Goal: Task Accomplishment & Management: Complete application form

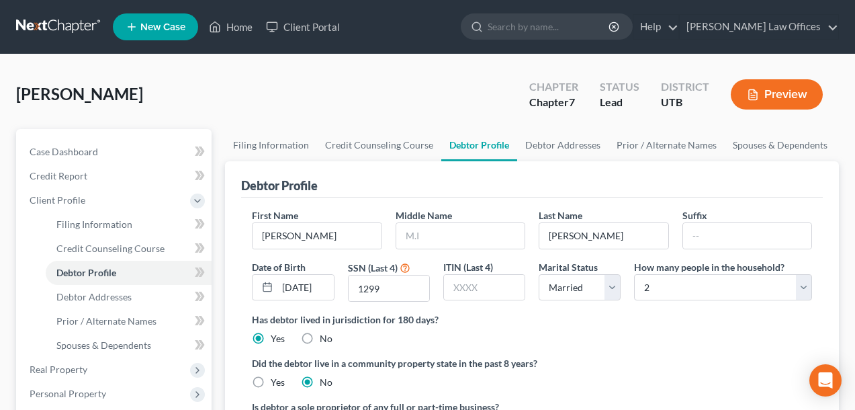
select select "1"
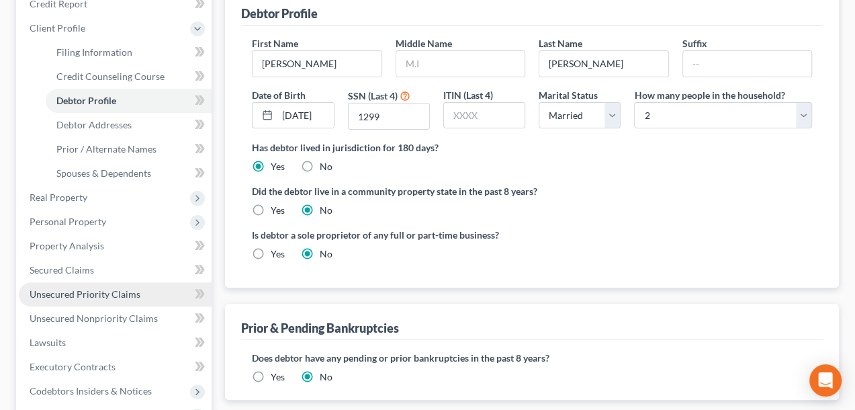
scroll to position [202, 0]
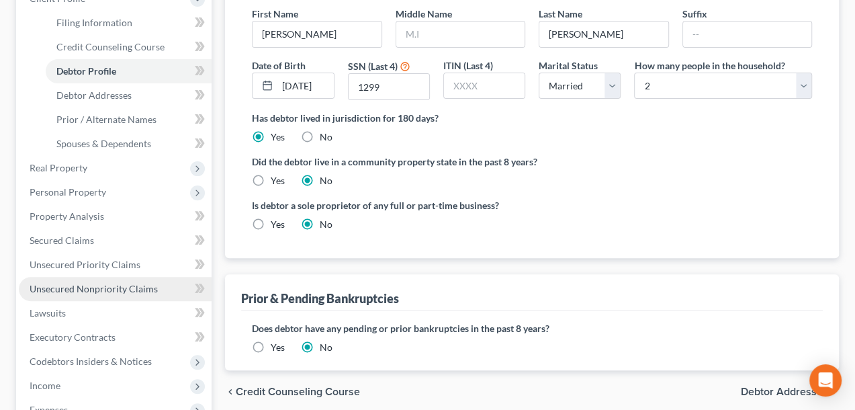
click at [111, 286] on span "Unsecured Nonpriority Claims" at bounding box center [94, 288] width 128 height 11
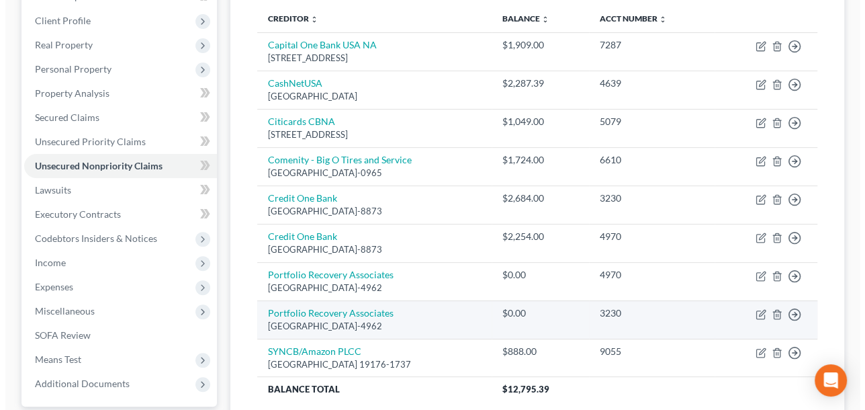
scroll to position [202, 0]
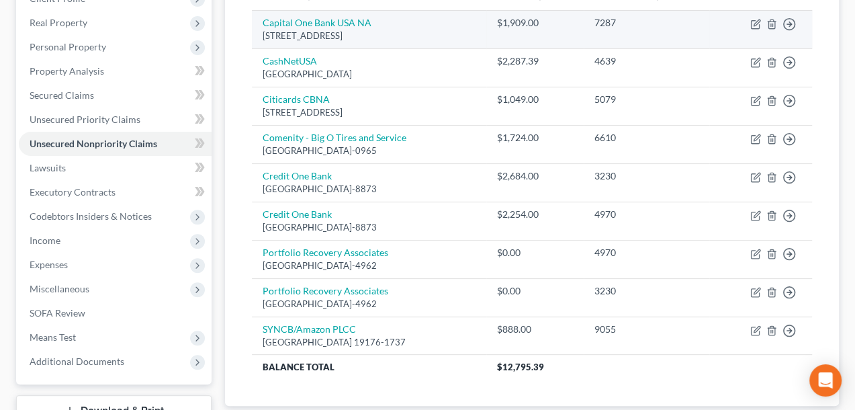
click at [393, 28] on td "Capital One Bank USA NA [STREET_ADDRESS]" at bounding box center [369, 29] width 234 height 38
click at [753, 24] on icon "button" at bounding box center [756, 24] width 11 height 11
select select "46"
select select "2"
select select "0"
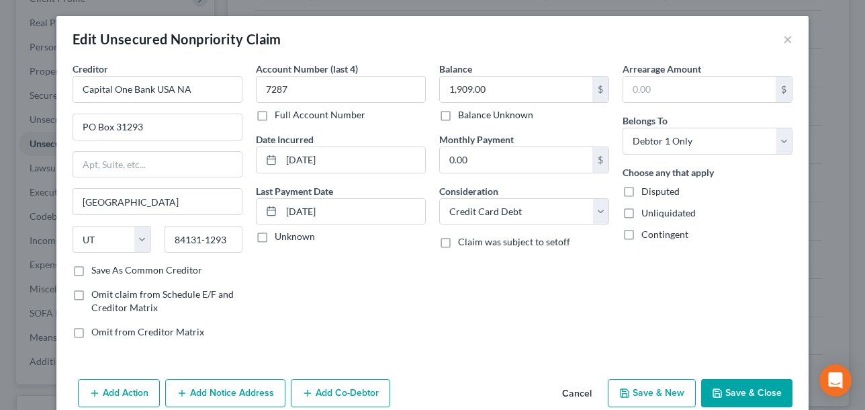
click at [458, 244] on label "Claim was subject to setoff" at bounding box center [514, 241] width 112 height 13
click at [464, 244] on input "Claim was subject to setoff" at bounding box center [468, 239] width 9 height 9
checkbox input "true"
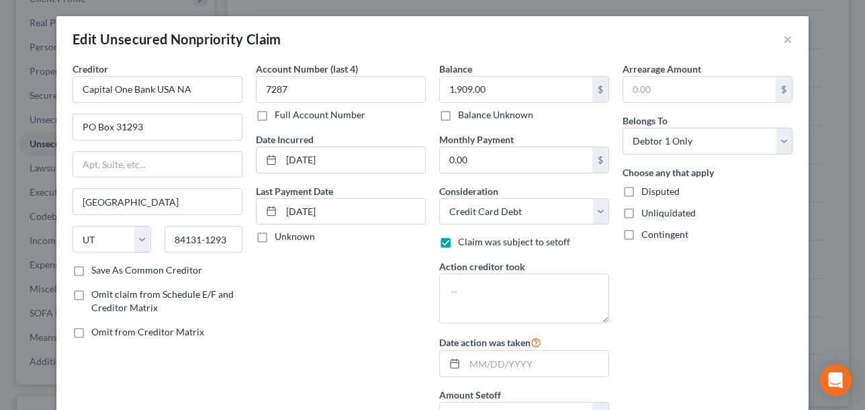
scroll to position [67, 0]
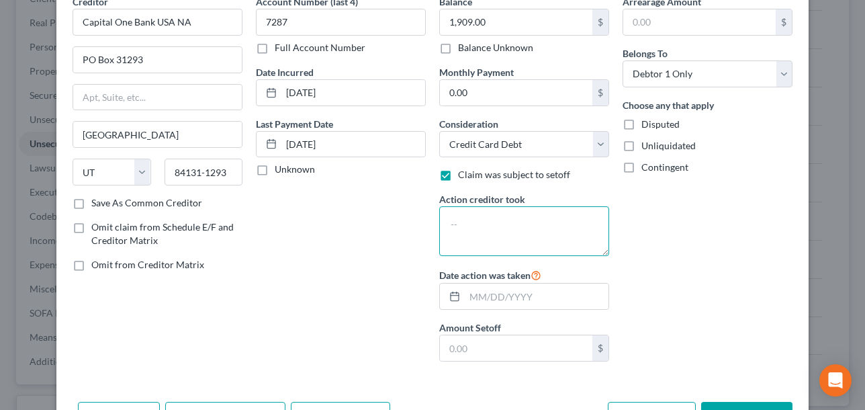
click at [456, 216] on textarea at bounding box center [524, 231] width 170 height 50
type textarea "Charge off"
click at [506, 298] on input "text" at bounding box center [537, 297] width 144 height 26
click at [482, 298] on input "text" at bounding box center [537, 297] width 144 height 26
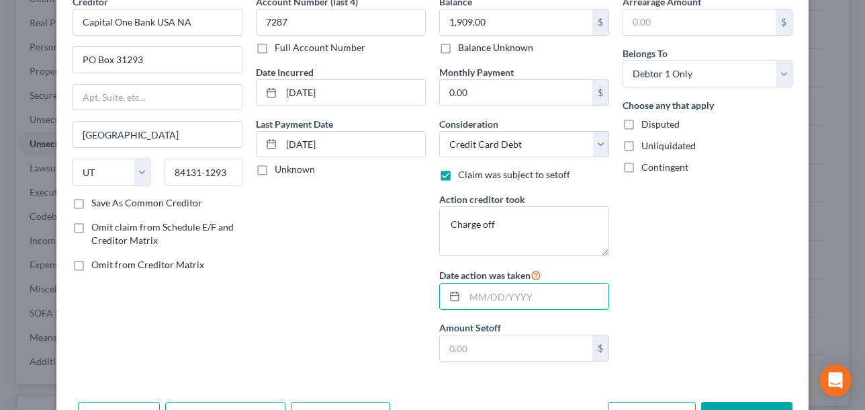
type input "[DATE]"
click at [761, 333] on div "Arrearage Amount $ Belongs To * Select Debtor 1 Only Debtor 2 Only Debtor 1 And…" at bounding box center [707, 184] width 183 height 378
click at [515, 353] on input "text" at bounding box center [516, 348] width 153 height 26
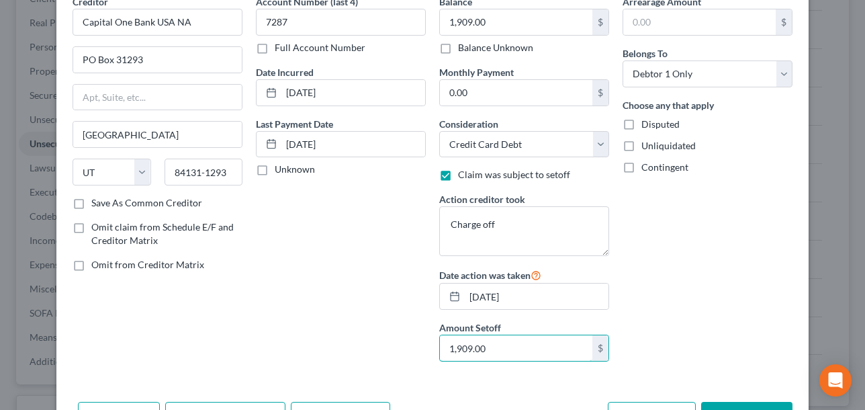
type input "1,909.00"
click at [719, 314] on div "Arrearage Amount $ Belongs To * Select Debtor 1 Only Debtor 2 Only Debtor 1 And…" at bounding box center [707, 184] width 183 height 378
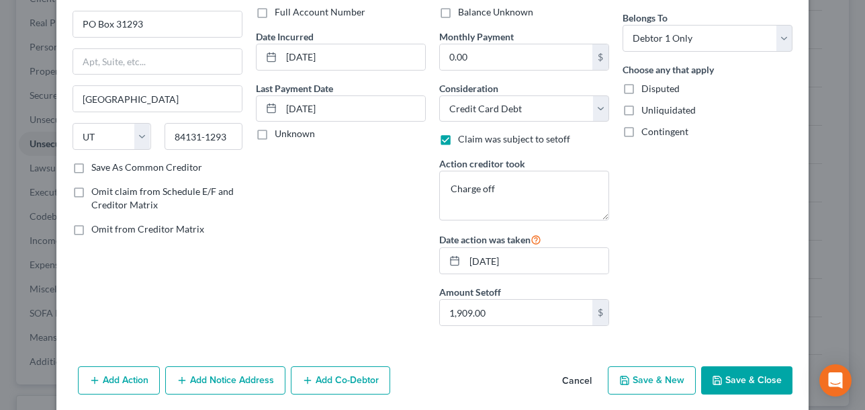
scroll to position [134, 0]
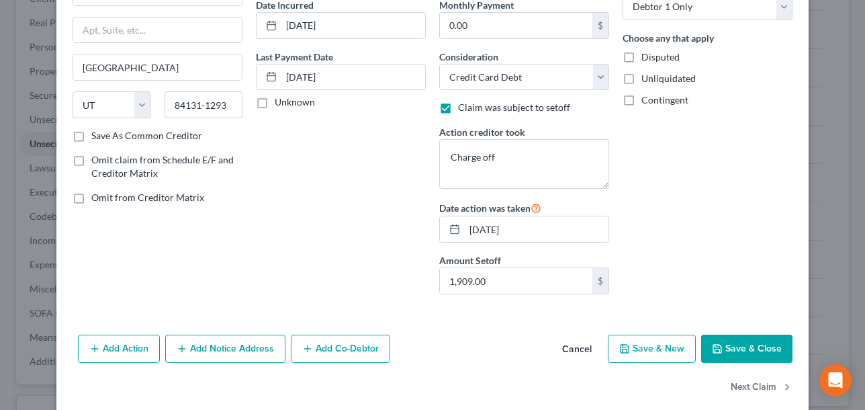
click at [734, 341] on button "Save & Close" at bounding box center [746, 349] width 91 height 28
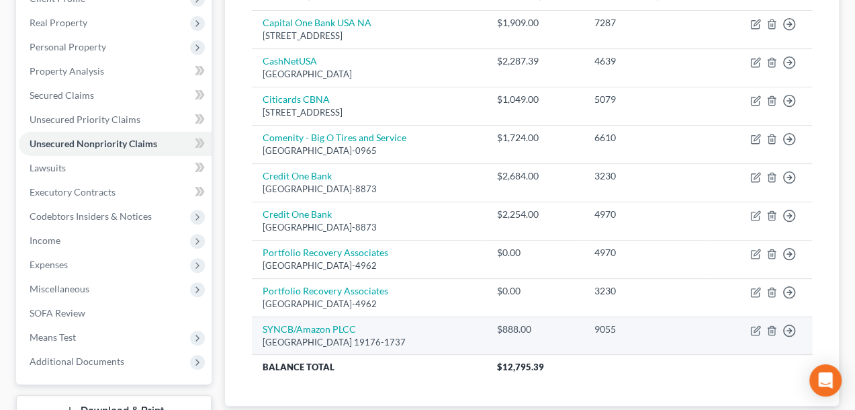
click at [393, 336] on div "[GEOGRAPHIC_DATA] 19176-1737" at bounding box center [369, 342] width 213 height 13
click at [756, 326] on icon "button" at bounding box center [757, 329] width 6 height 6
select select "39"
select select "2"
select select "0"
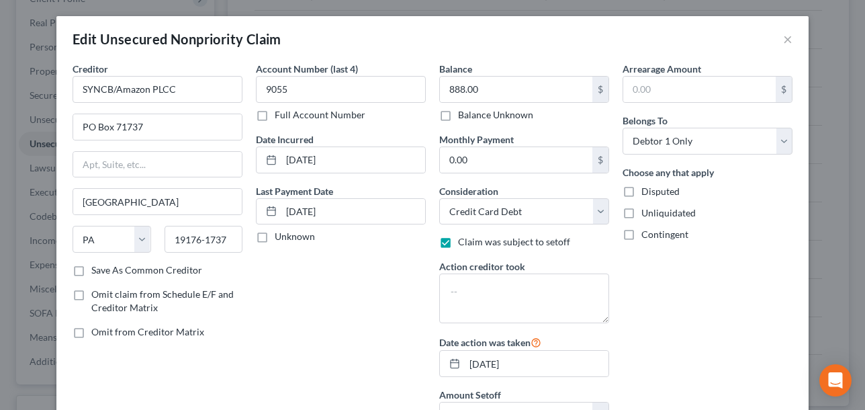
scroll to position [67, 0]
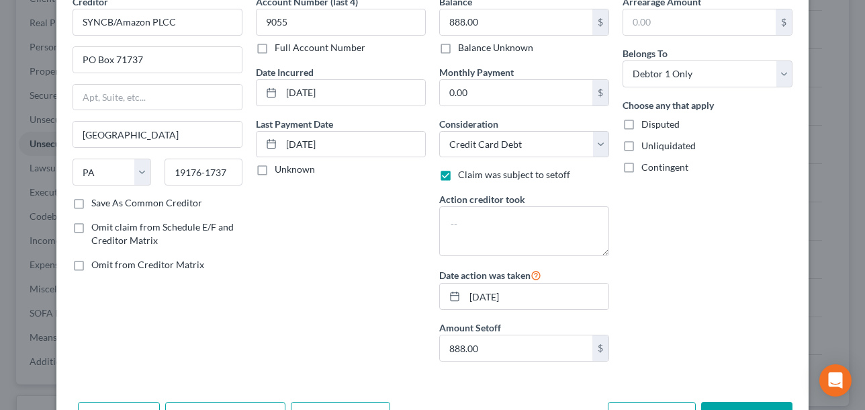
click at [764, 338] on div "Arrearage Amount $ Belongs To * Select Debtor 1 Only Debtor 2 Only Debtor 1 And…" at bounding box center [707, 184] width 183 height 378
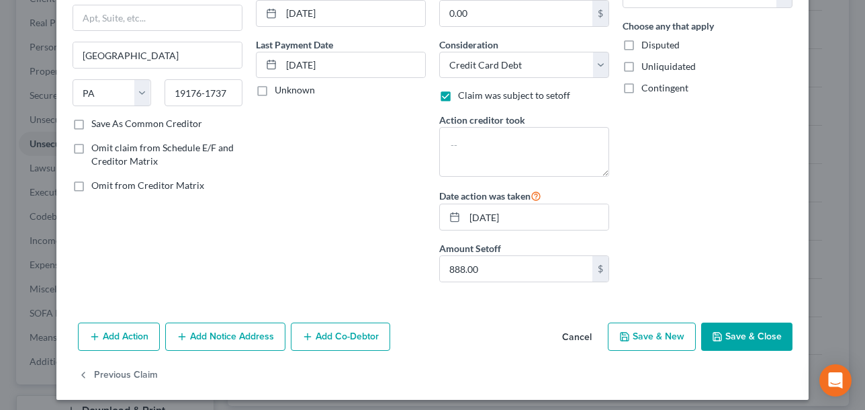
scroll to position [151, 0]
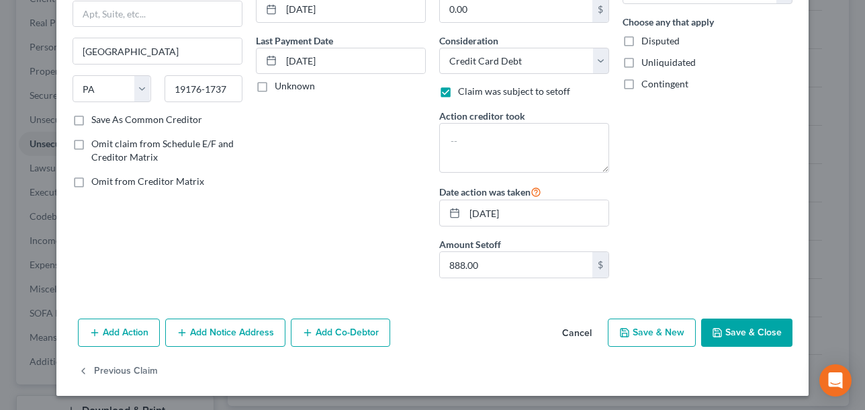
click at [763, 338] on button "Save & Close" at bounding box center [746, 332] width 91 height 28
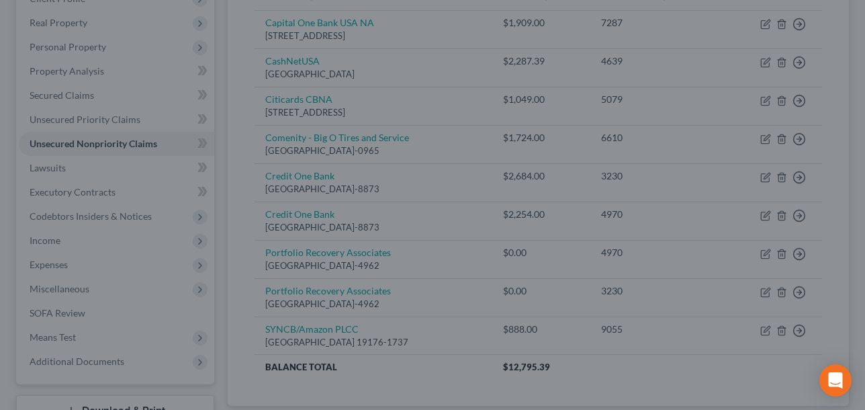
type input "0"
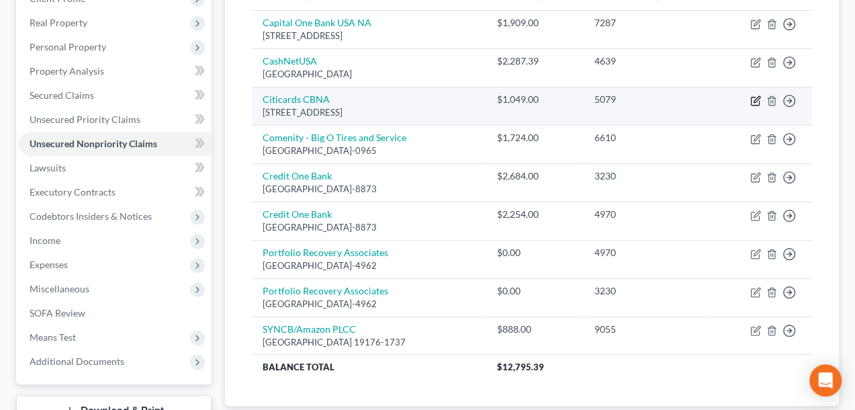
click at [754, 97] on icon "button" at bounding box center [756, 100] width 11 height 11
select select "43"
select select "2"
select select "0"
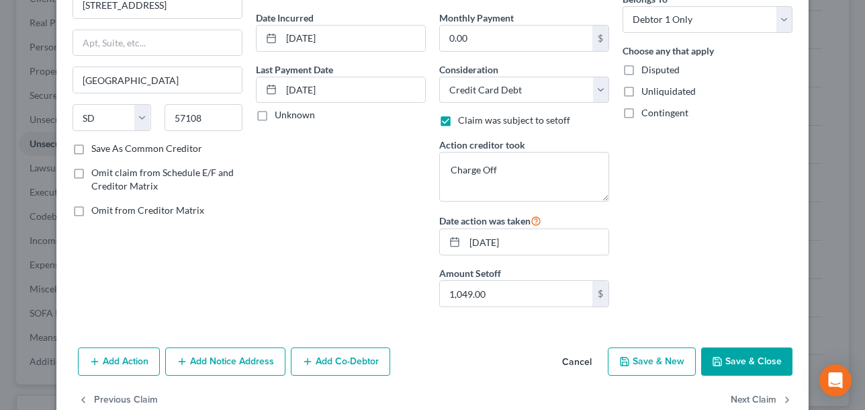
scroll to position [134, 0]
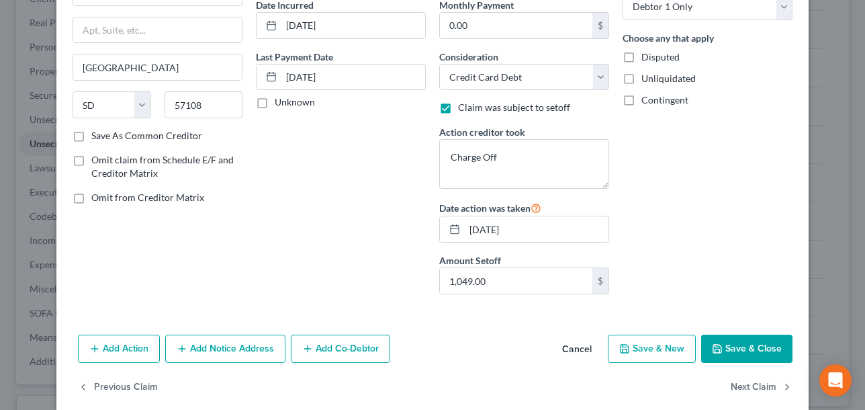
click at [753, 339] on button "Save & Close" at bounding box center [746, 349] width 91 height 28
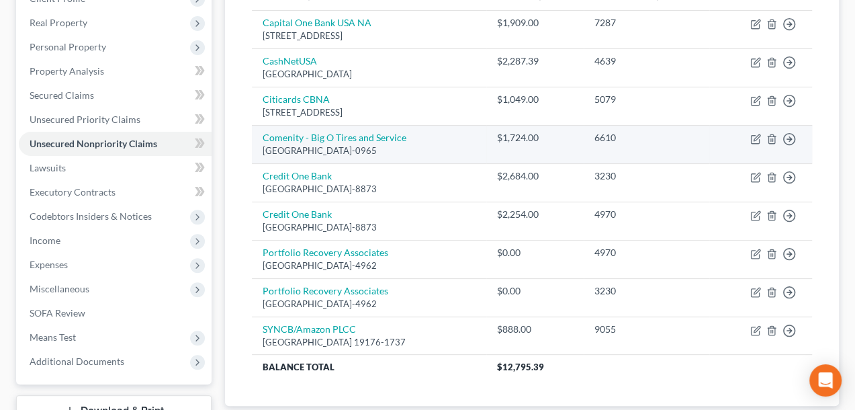
click at [476, 153] on div "[GEOGRAPHIC_DATA]-0965" at bounding box center [369, 150] width 213 height 13
click at [756, 137] on icon "button" at bounding box center [757, 137] width 6 height 6
select select "45"
select select "2"
select select "0"
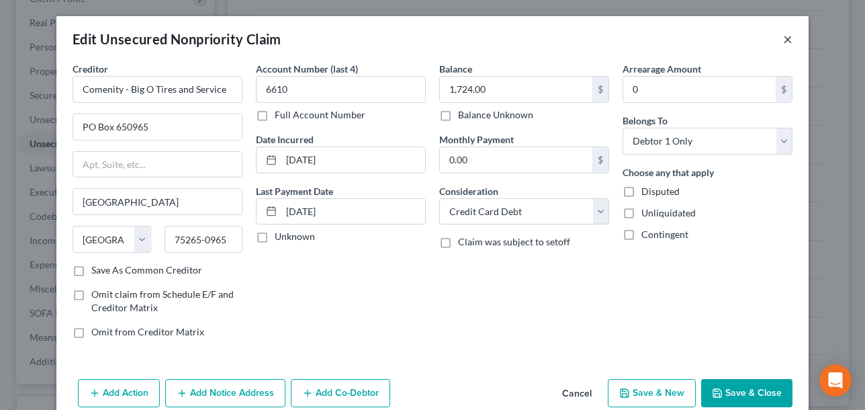
click at [783, 38] on button "×" at bounding box center [787, 39] width 9 height 16
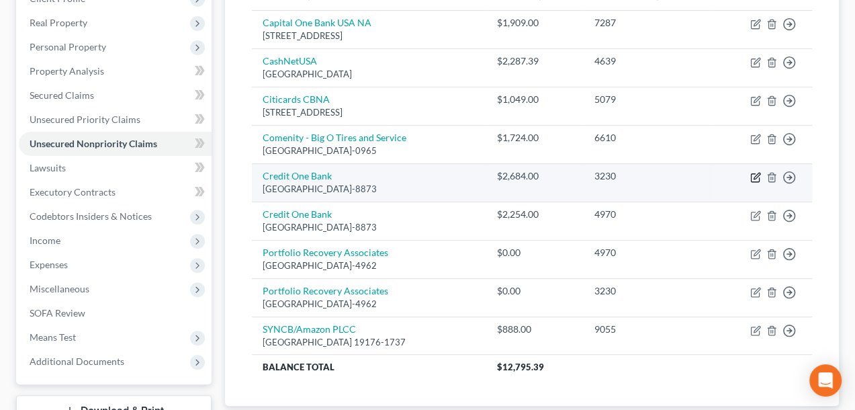
click at [757, 175] on icon "button" at bounding box center [756, 177] width 11 height 11
select select "31"
select select "2"
select select "0"
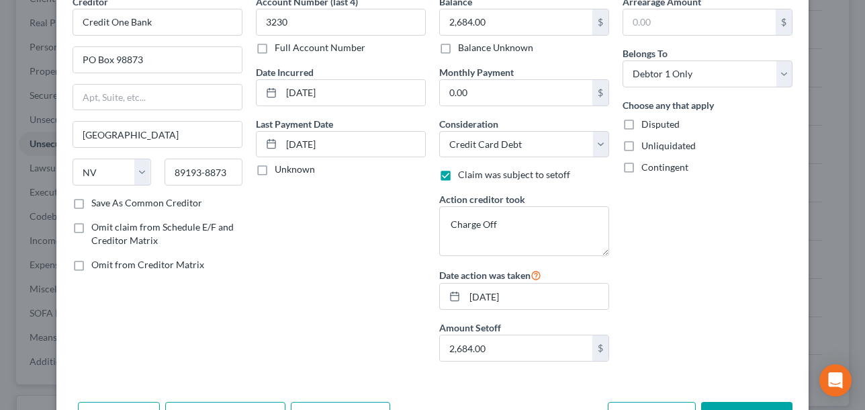
scroll to position [0, 0]
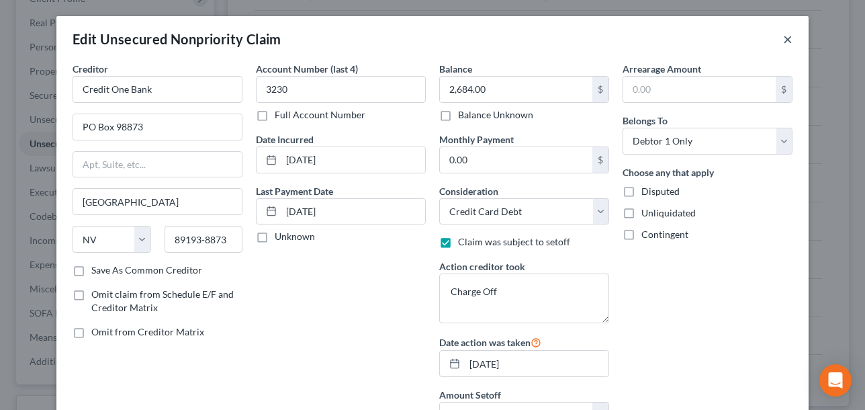
click at [783, 38] on button "×" at bounding box center [787, 39] width 9 height 16
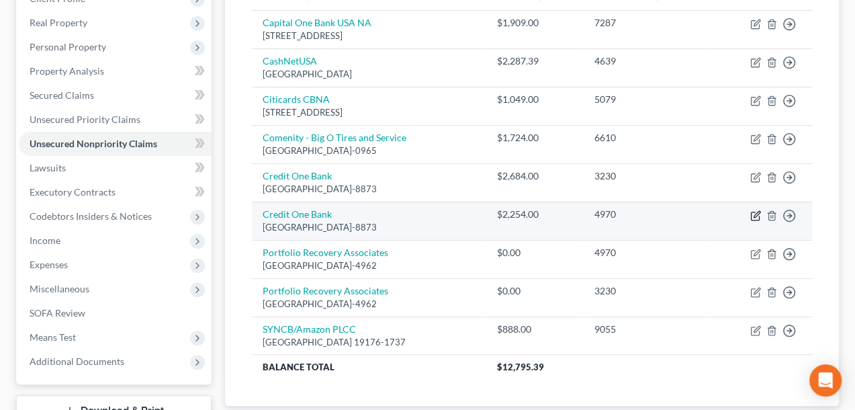
click at [753, 216] on icon "button" at bounding box center [756, 215] width 11 height 11
select select "31"
select select "2"
select select "0"
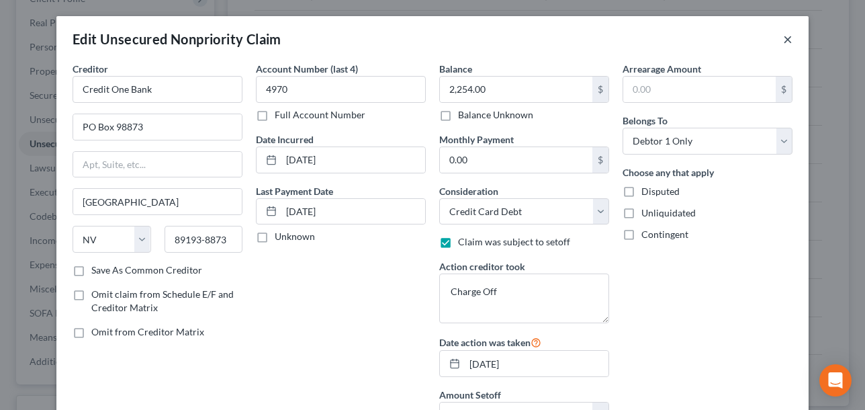
click at [785, 36] on button "×" at bounding box center [787, 39] width 9 height 16
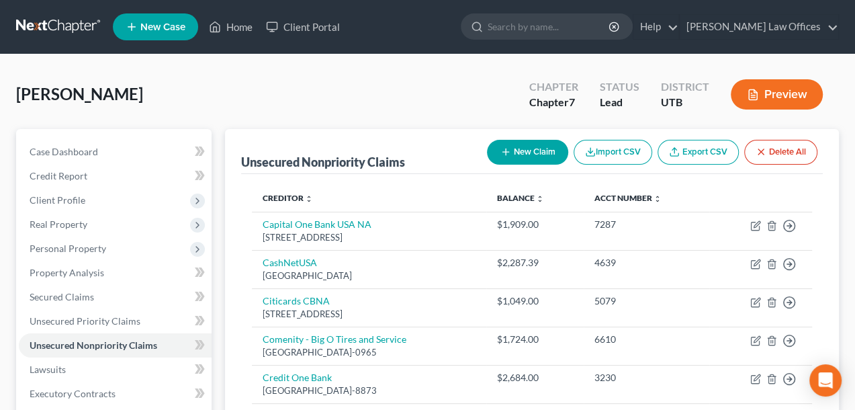
click at [501, 156] on icon "button" at bounding box center [506, 151] width 11 height 11
select select "0"
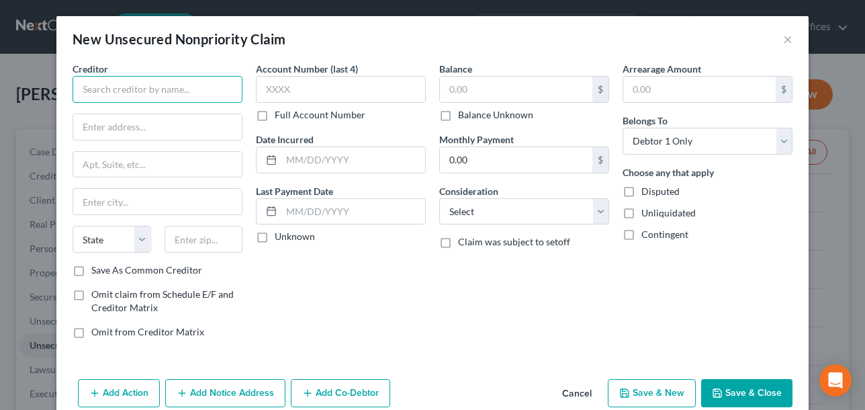
click at [100, 83] on input "text" at bounding box center [158, 89] width 170 height 27
type input "[PERSON_NAME] Bank"
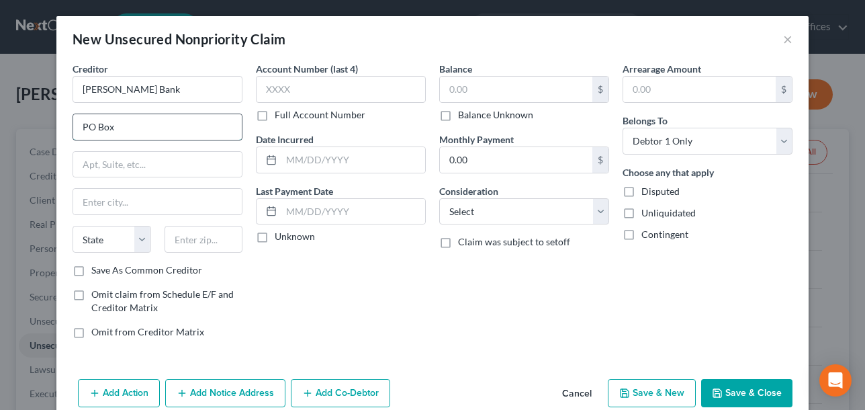
click at [161, 126] on input "PO Box" at bounding box center [157, 127] width 169 height 26
type input "PO Box 9201"
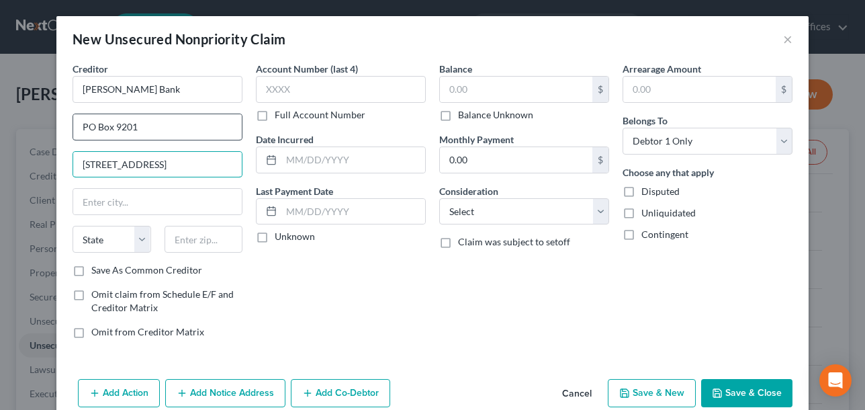
type input "[STREET_ADDRESS]"
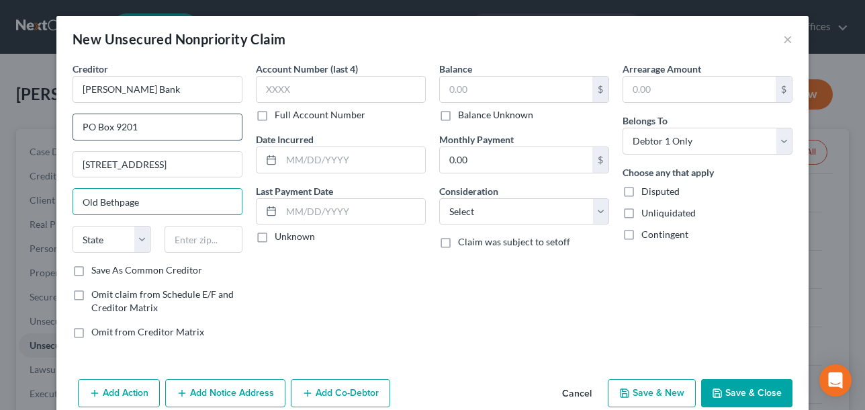
type input "Old Bethpage"
select select "35"
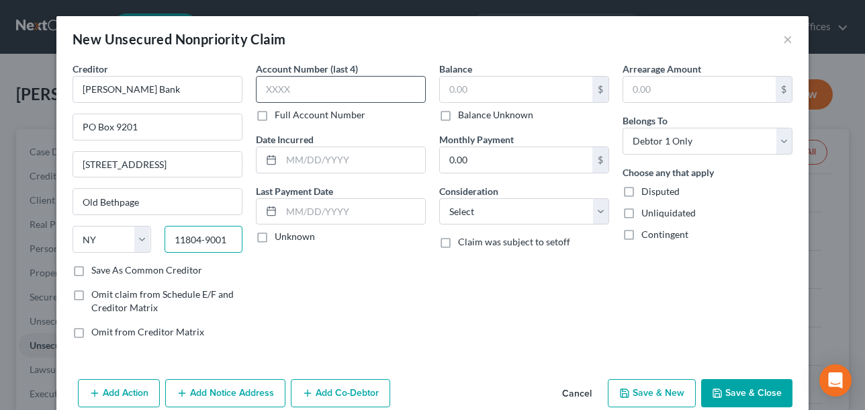
type input "11804-9001"
click at [331, 88] on input "text" at bounding box center [341, 89] width 170 height 27
type input "0495"
type input "[DATE]"
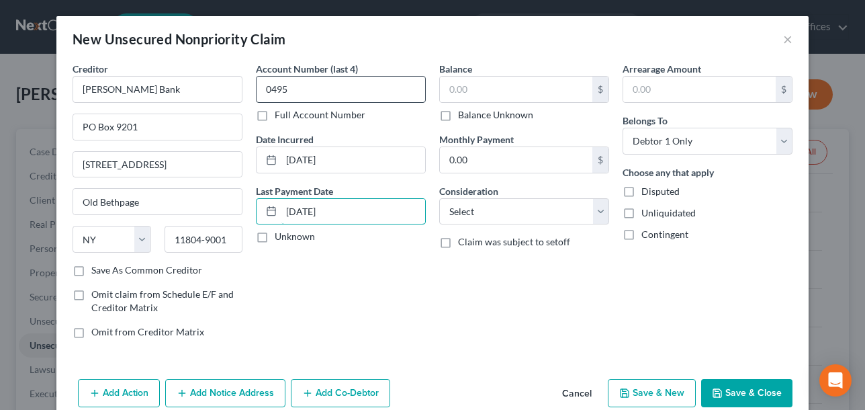
type input "[DATE]"
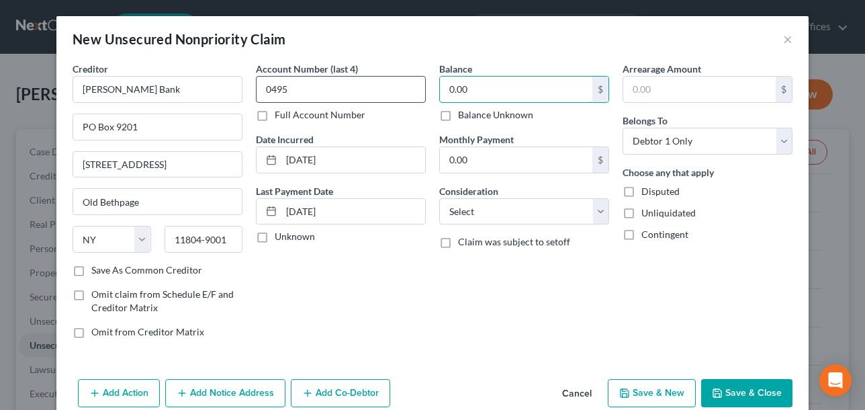
type input "0.00"
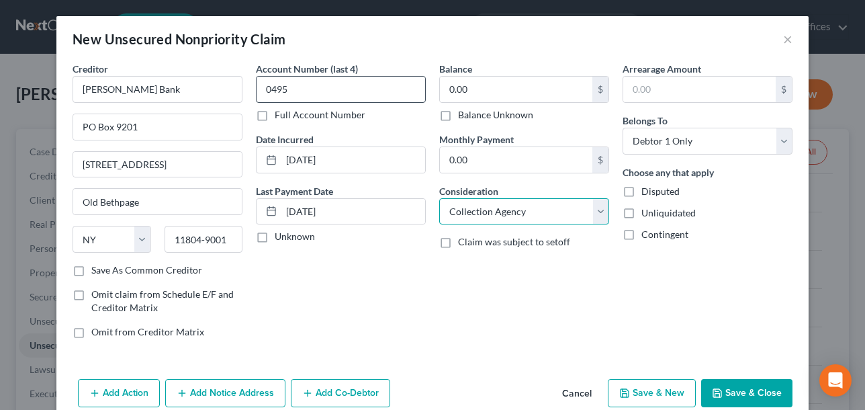
select select "2"
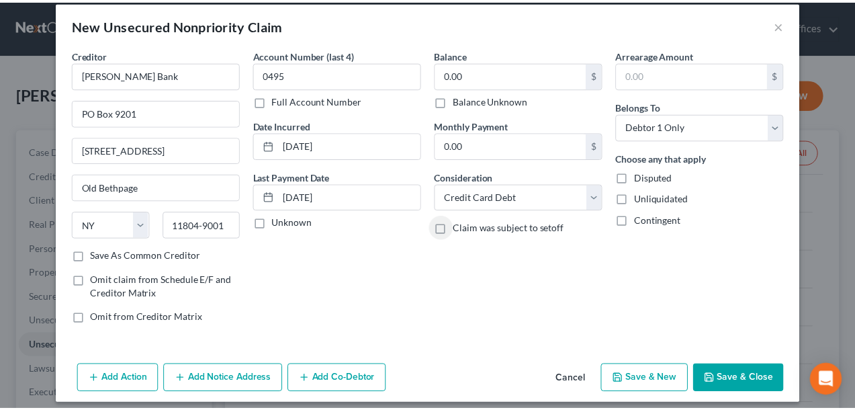
scroll to position [22, 0]
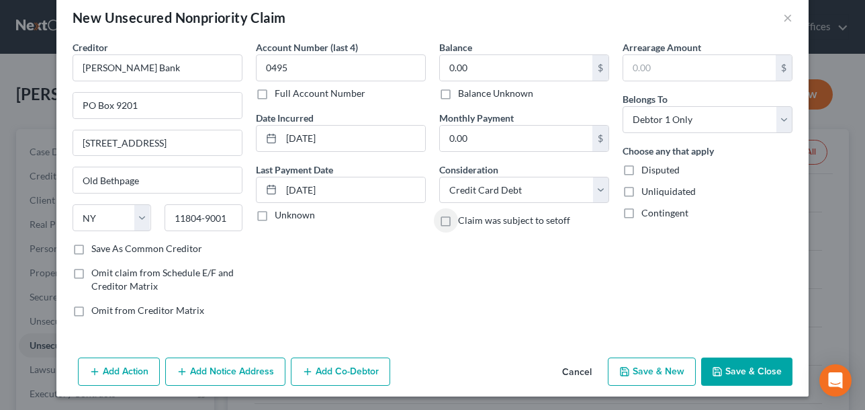
click at [742, 370] on button "Save & Close" at bounding box center [746, 371] width 91 height 28
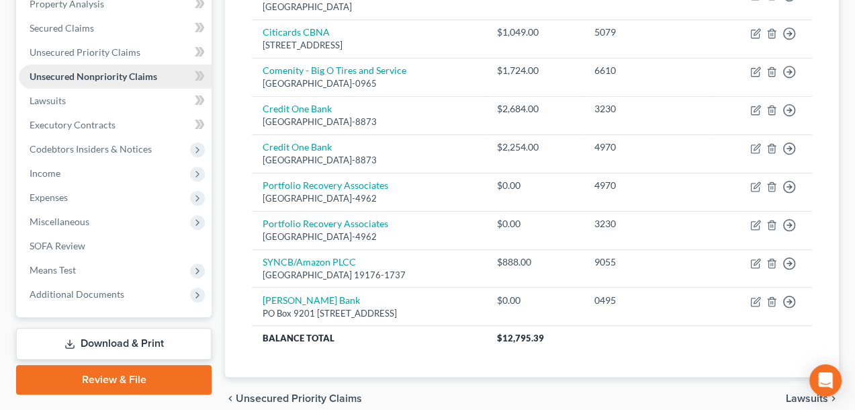
scroll to position [134, 0]
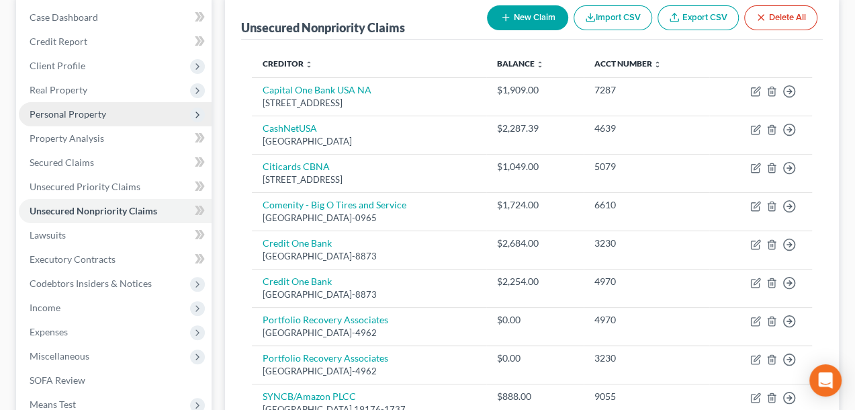
click at [98, 116] on span "Personal Property" at bounding box center [68, 113] width 77 height 11
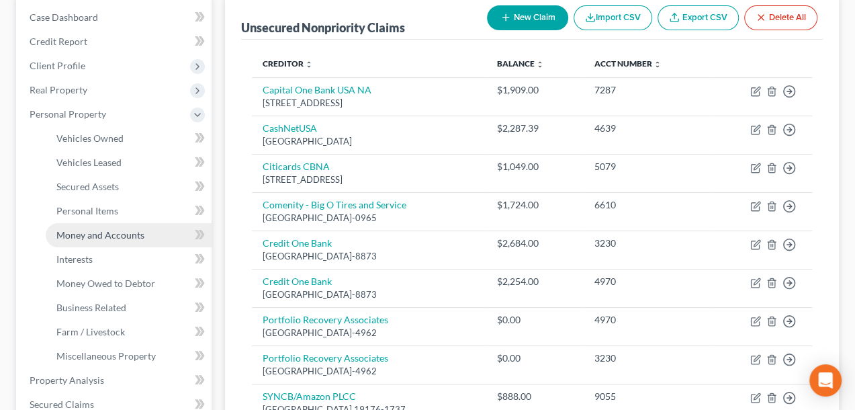
click at [81, 237] on span "Money and Accounts" at bounding box center [100, 234] width 88 height 11
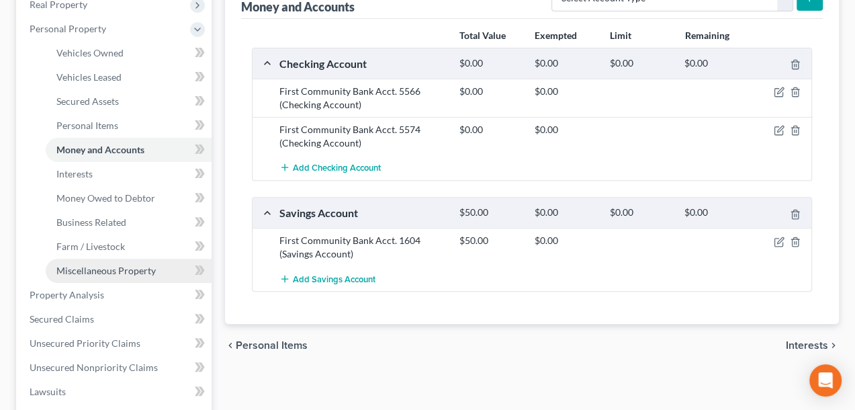
scroll to position [403, 0]
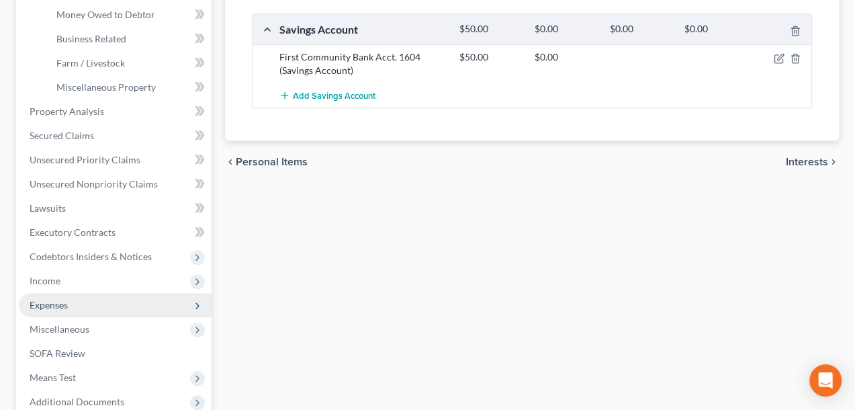
click at [51, 310] on span "Expenses" at bounding box center [115, 305] width 193 height 24
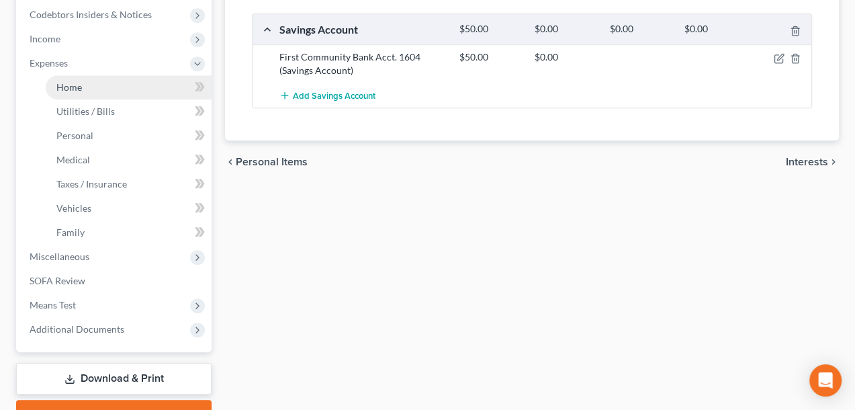
click at [83, 91] on link "Home" at bounding box center [129, 87] width 166 height 24
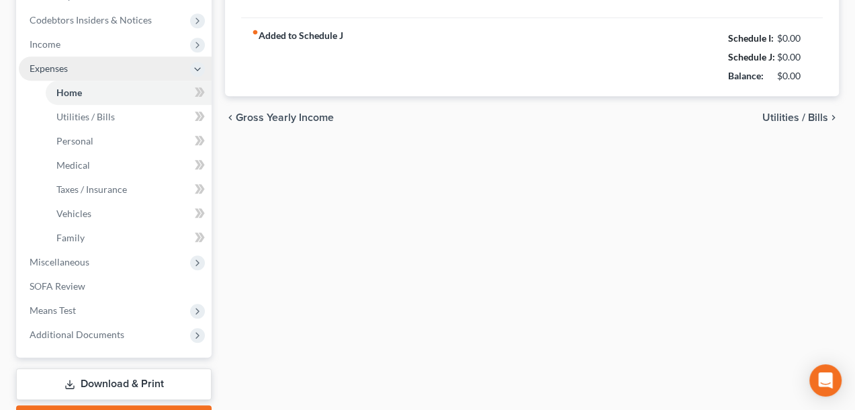
type input "0.00"
radio input "true"
type input "16.25"
type input "0.00"
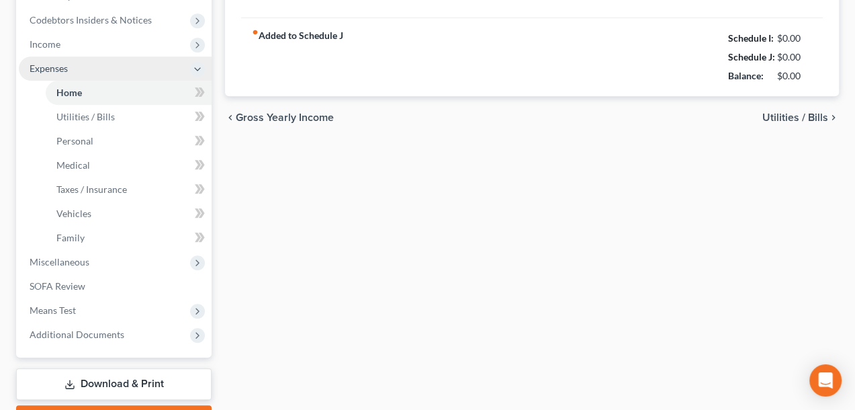
type input "0.00"
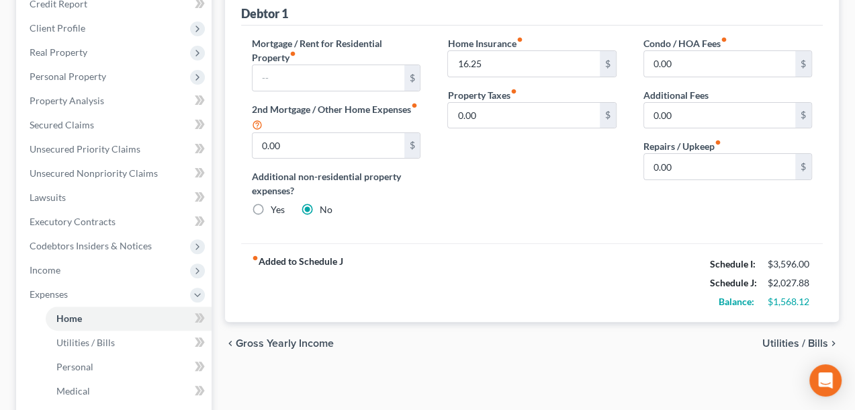
scroll to position [202, 0]
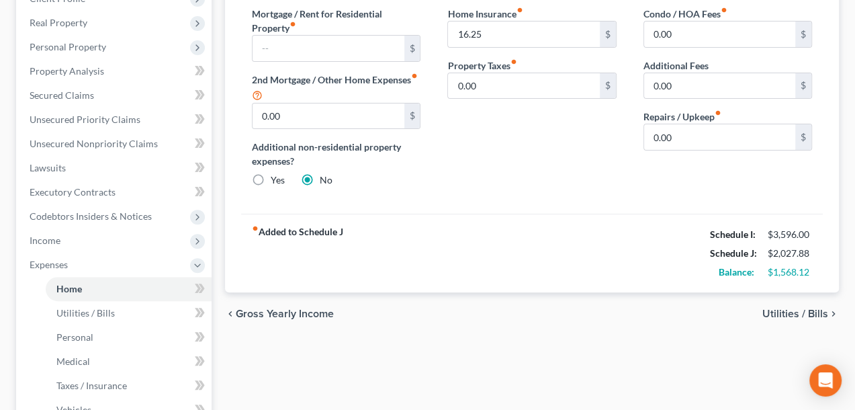
click at [767, 308] on span "Utilities / Bills" at bounding box center [796, 313] width 66 height 11
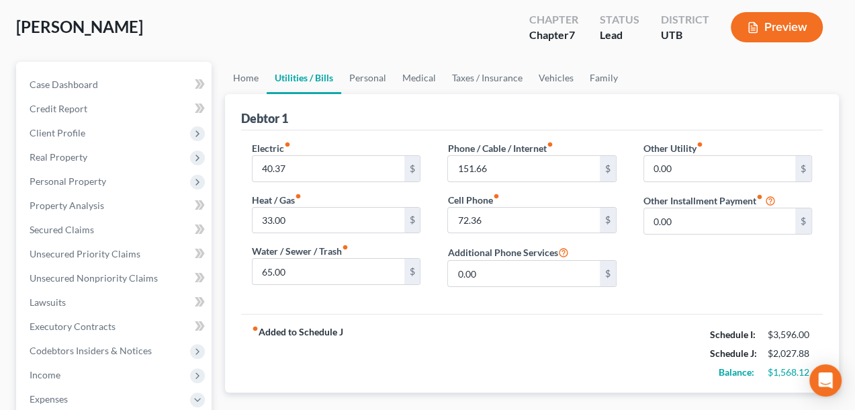
scroll to position [134, 0]
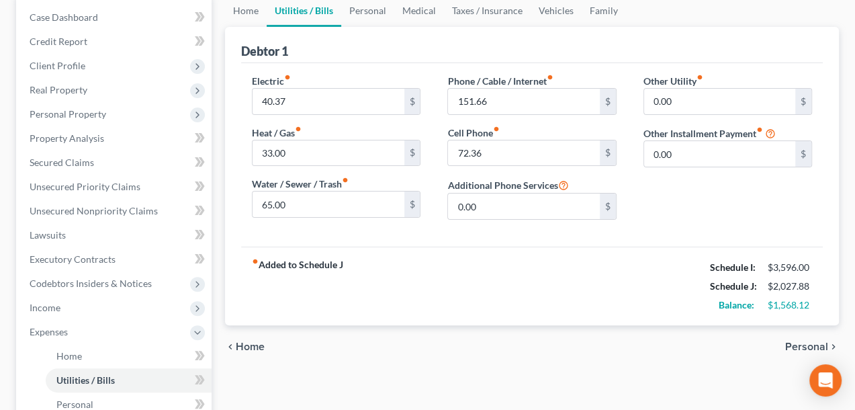
click at [789, 345] on span "Personal" at bounding box center [806, 346] width 43 height 11
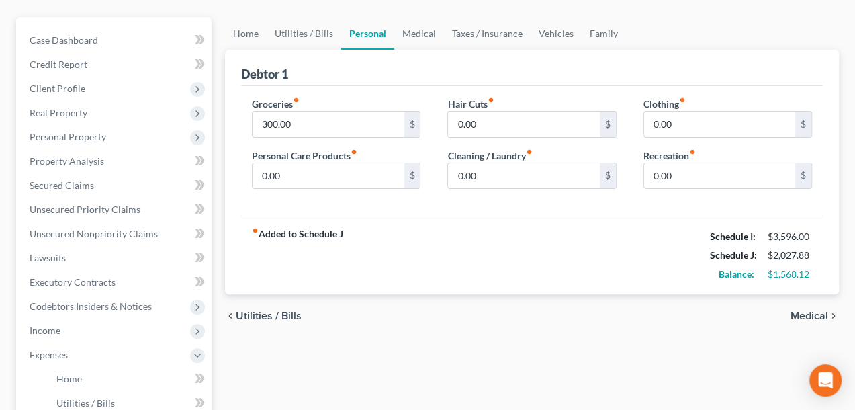
scroll to position [134, 0]
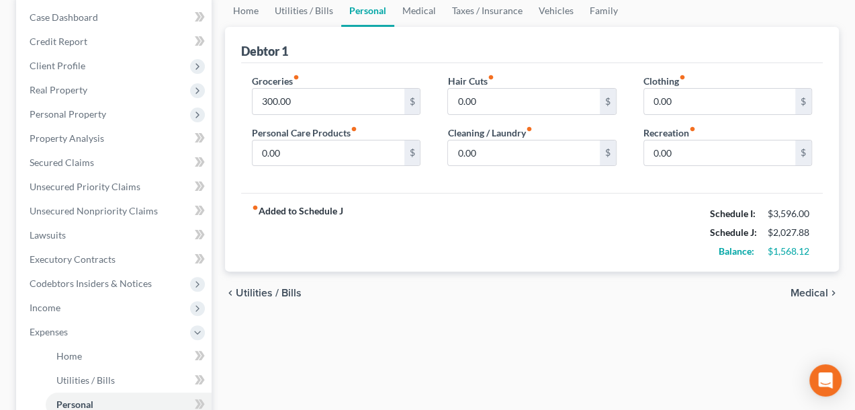
click at [801, 292] on span "Medical" at bounding box center [810, 293] width 38 height 11
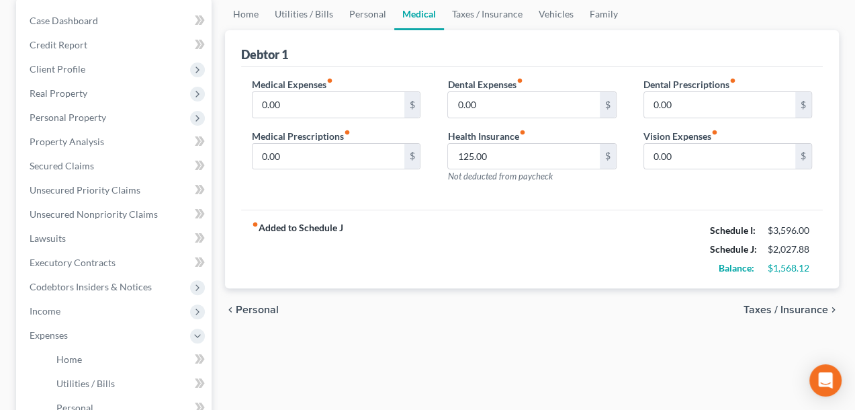
scroll to position [134, 0]
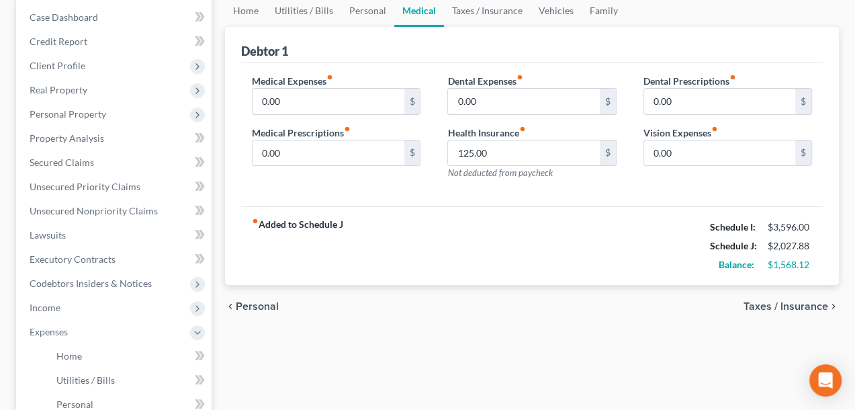
click at [818, 301] on span "Taxes / Insurance" at bounding box center [786, 306] width 85 height 11
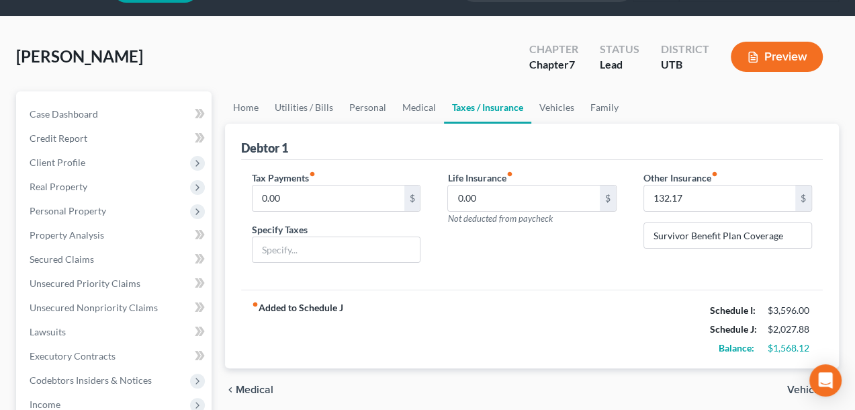
scroll to position [67, 0]
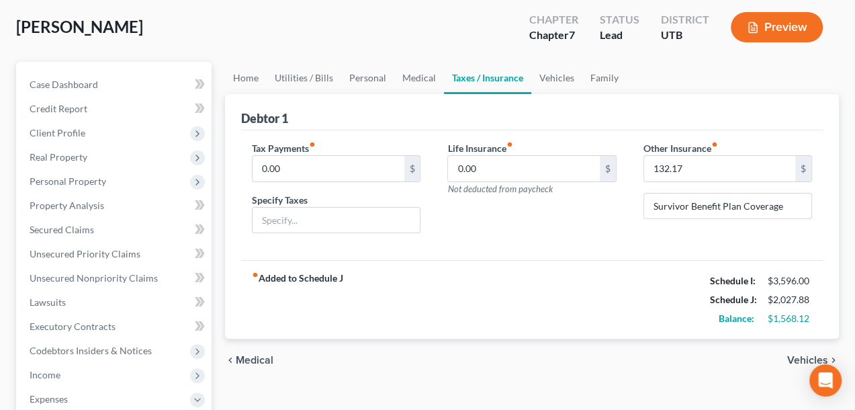
click at [792, 357] on span "Vehicles" at bounding box center [807, 360] width 41 height 11
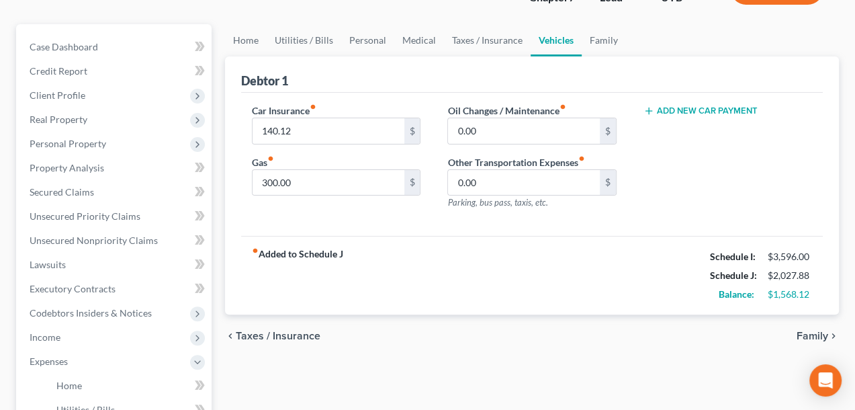
scroll to position [202, 0]
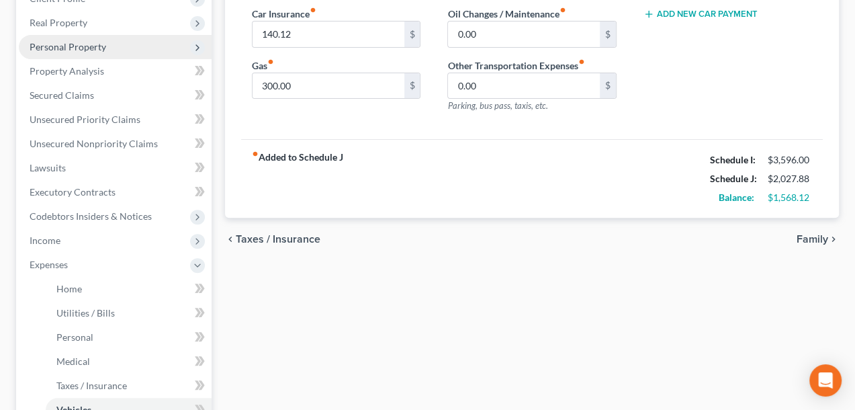
click at [102, 44] on span "Personal Property" at bounding box center [68, 46] width 77 height 11
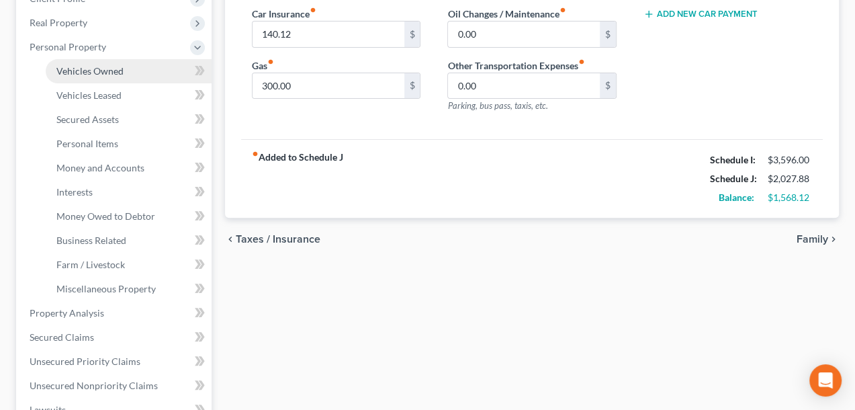
click at [122, 71] on link "Vehicles Owned" at bounding box center [129, 71] width 166 height 24
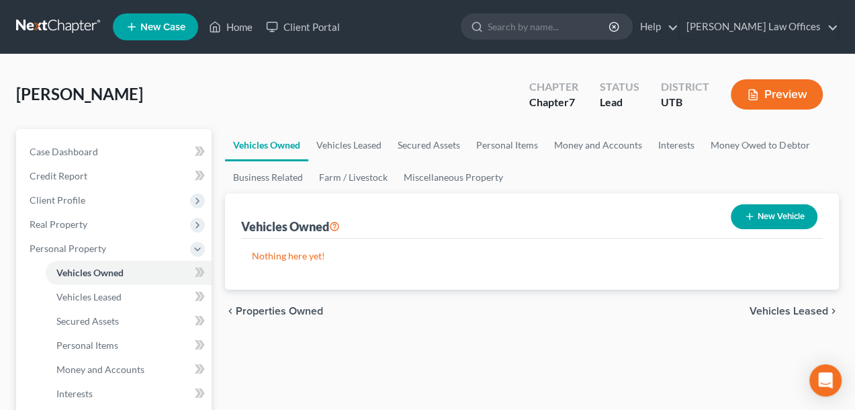
click at [766, 212] on button "New Vehicle" at bounding box center [774, 216] width 87 height 25
select select "0"
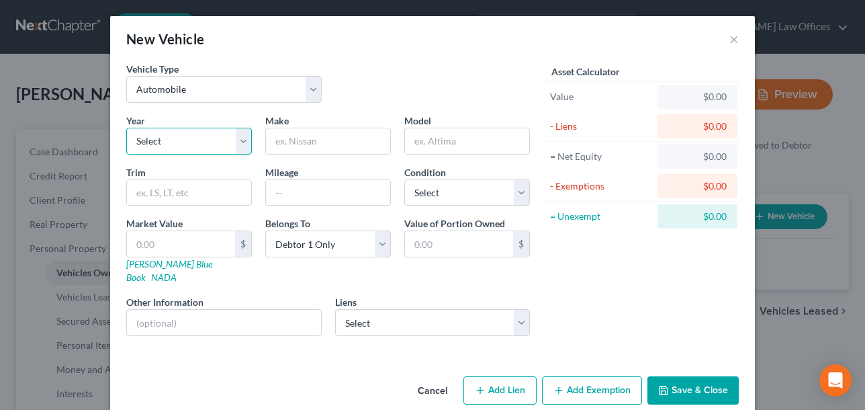
click at [165, 142] on select "Select 2026 2025 2024 2023 2022 2021 2020 2019 2018 2017 2016 2015 2014 2013 20…" at bounding box center [189, 141] width 126 height 27
select select "27"
click at [126, 128] on select "Select 2026 2025 2024 2023 2022 2021 2020 2019 2018 2017 2016 2015 2014 2013 20…" at bounding box center [189, 141] width 126 height 27
click at [305, 146] on input "text" at bounding box center [328, 141] width 124 height 26
type input "Ford"
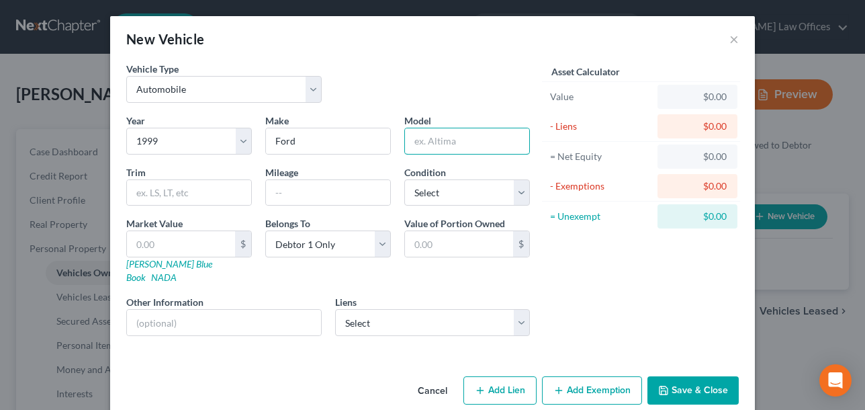
drag, startPoint x: 441, startPoint y: 134, endPoint x: 462, endPoint y: 124, distance: 24.0
click at [441, 134] on input "text" at bounding box center [467, 141] width 124 height 26
type input "f"
type input "Explorer"
type input "230,000"
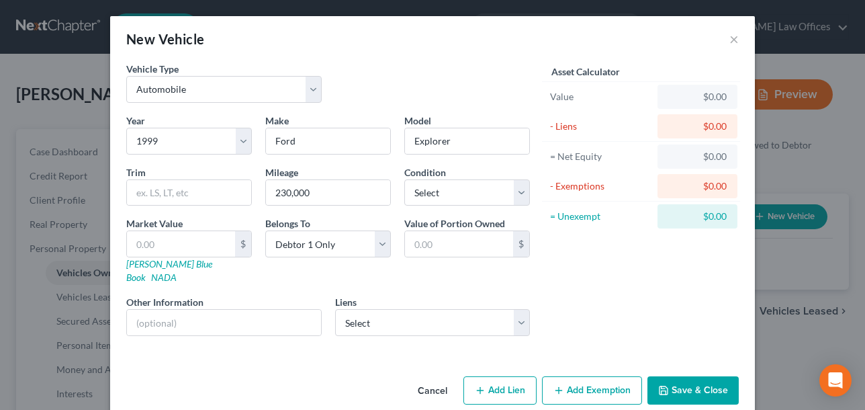
click at [693, 376] on button "Save & Close" at bounding box center [693, 390] width 91 height 28
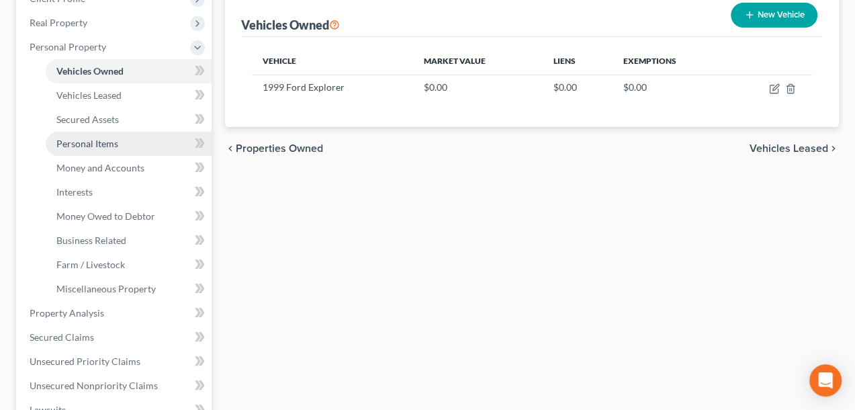
scroll to position [269, 0]
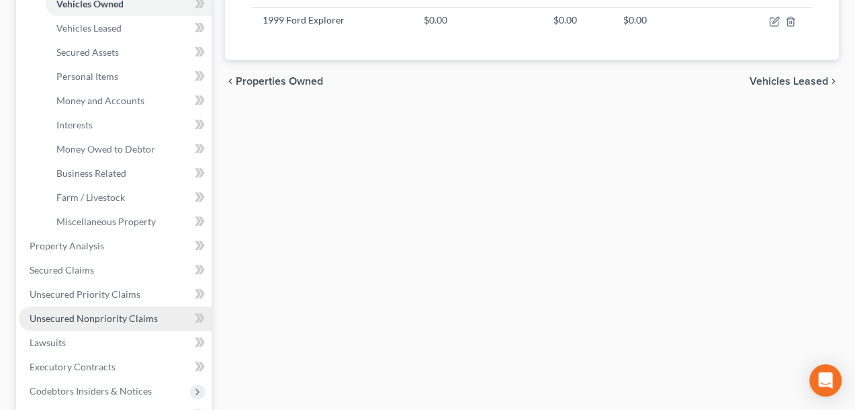
click at [89, 310] on link "Unsecured Nonpriority Claims" at bounding box center [115, 318] width 193 height 24
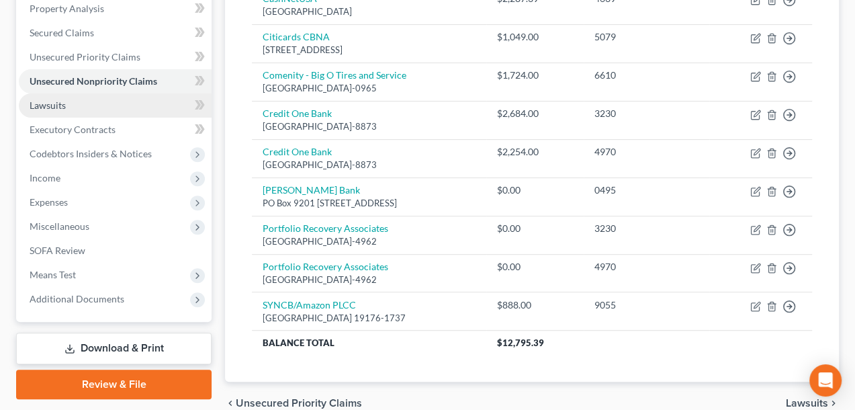
scroll to position [269, 0]
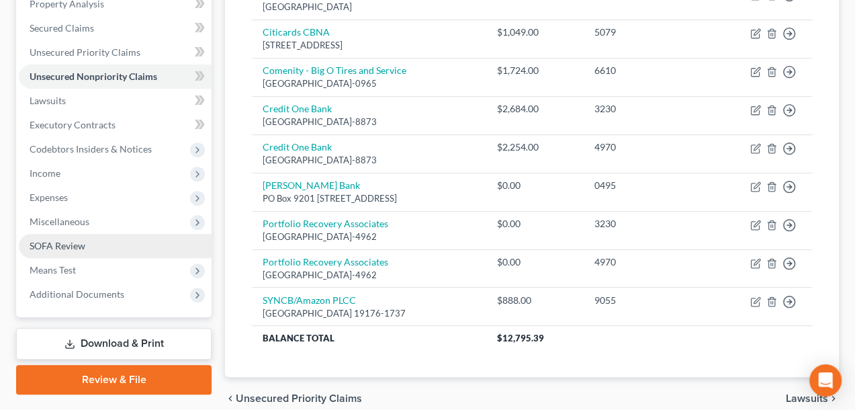
click at [56, 247] on span "SOFA Review" at bounding box center [58, 245] width 56 height 11
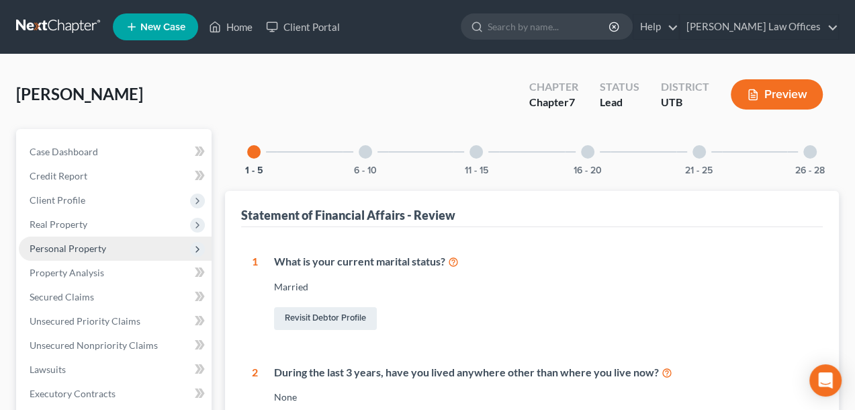
click at [81, 249] on span "Personal Property" at bounding box center [68, 248] width 77 height 11
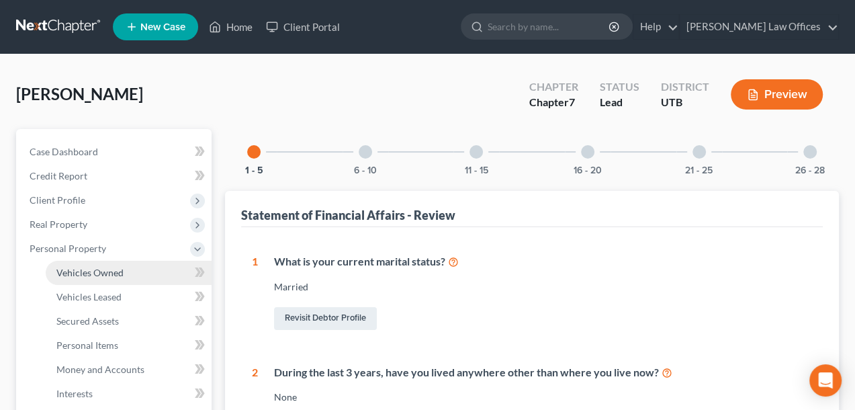
click at [82, 271] on span "Vehicles Owned" at bounding box center [89, 272] width 67 height 11
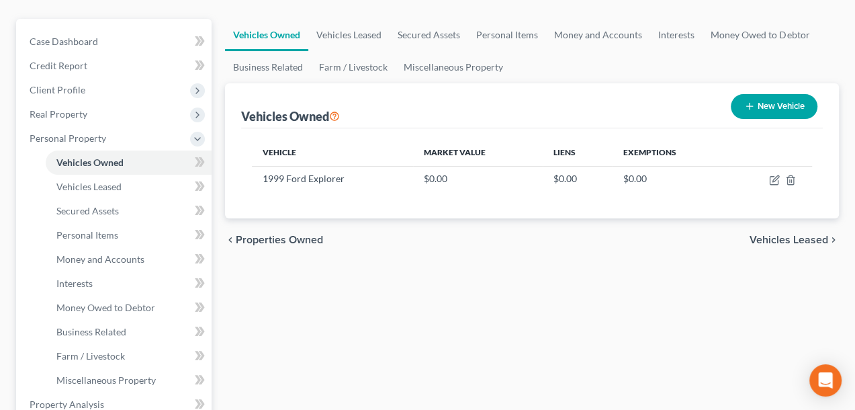
scroll to position [134, 0]
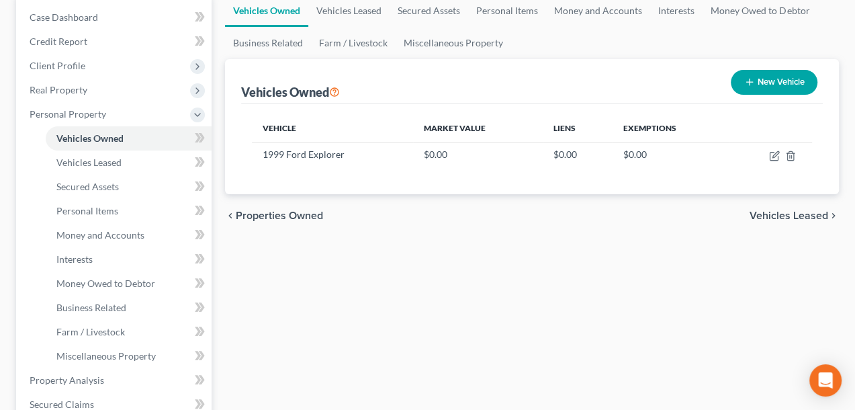
click at [810, 217] on span "Vehicles Leased" at bounding box center [789, 215] width 79 height 11
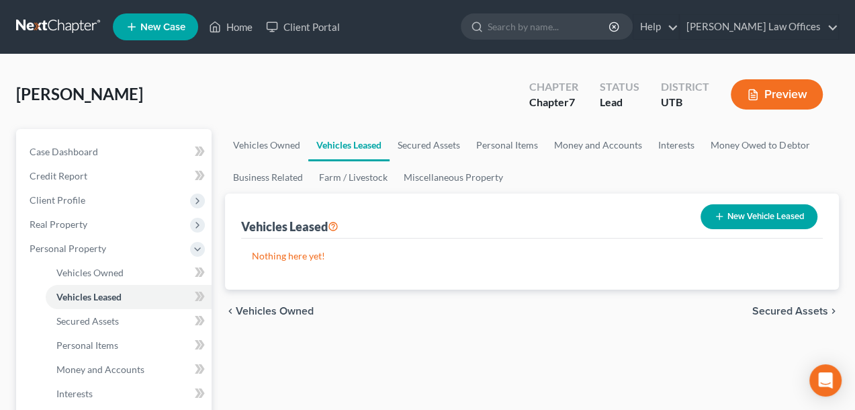
click at [810, 217] on button "New Vehicle Leased" at bounding box center [759, 216] width 117 height 25
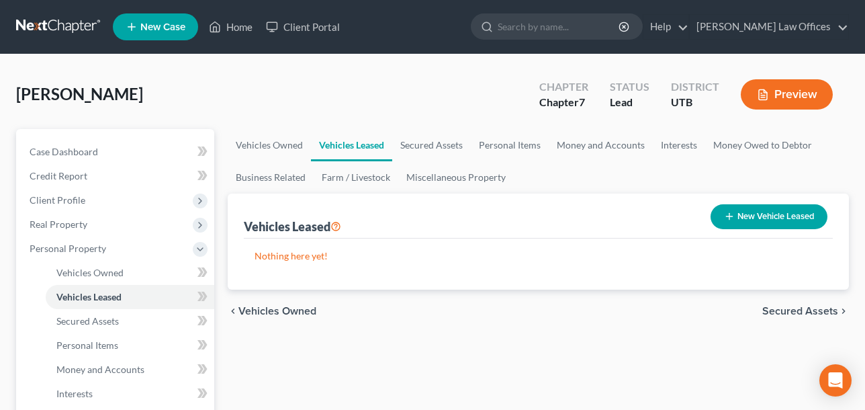
select select "0"
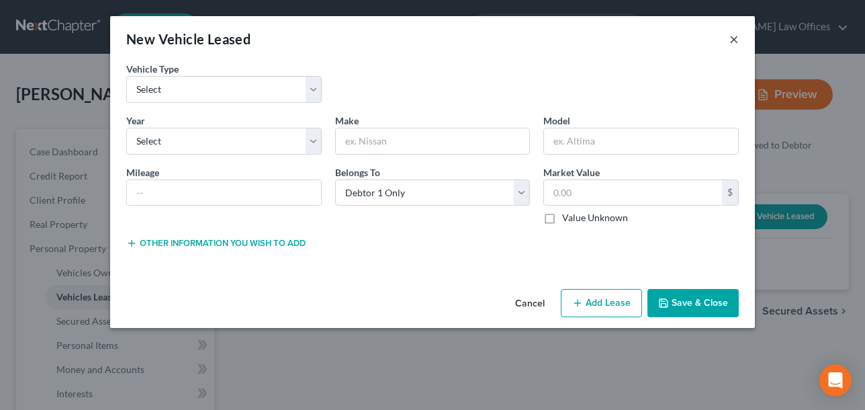
click at [738, 42] on button "×" at bounding box center [734, 39] width 9 height 16
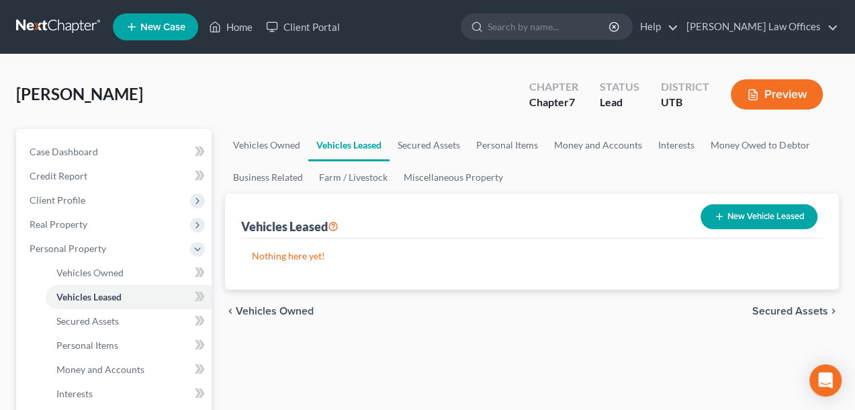
click at [778, 310] on span "Secured Assets" at bounding box center [791, 311] width 76 height 11
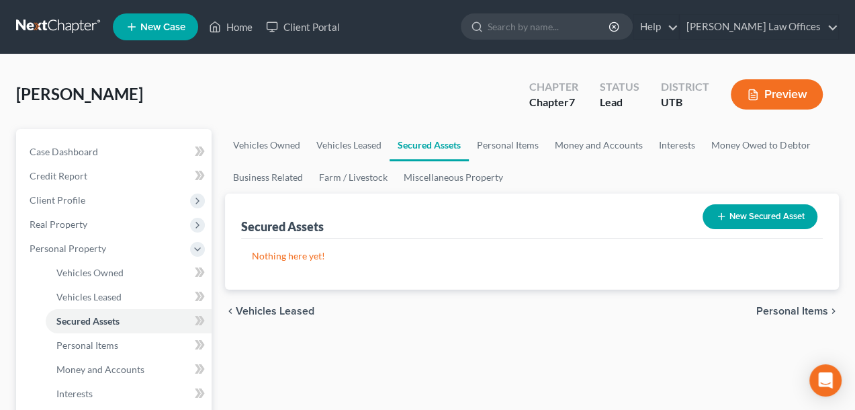
click at [778, 310] on span "Personal Items" at bounding box center [793, 311] width 72 height 11
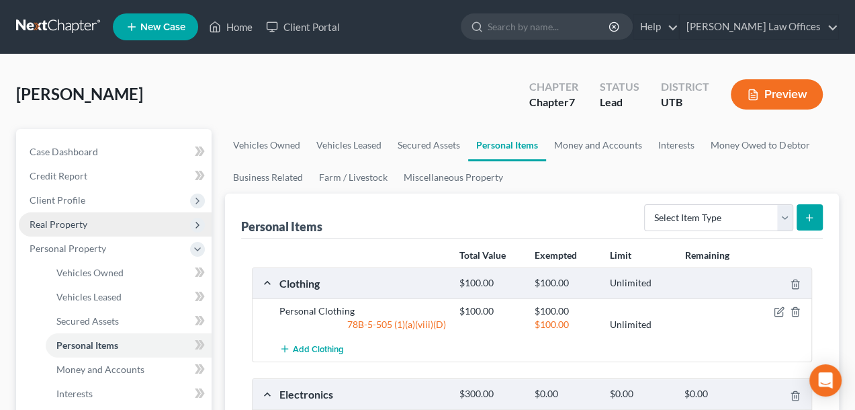
click at [60, 214] on span "Real Property" at bounding box center [115, 224] width 193 height 24
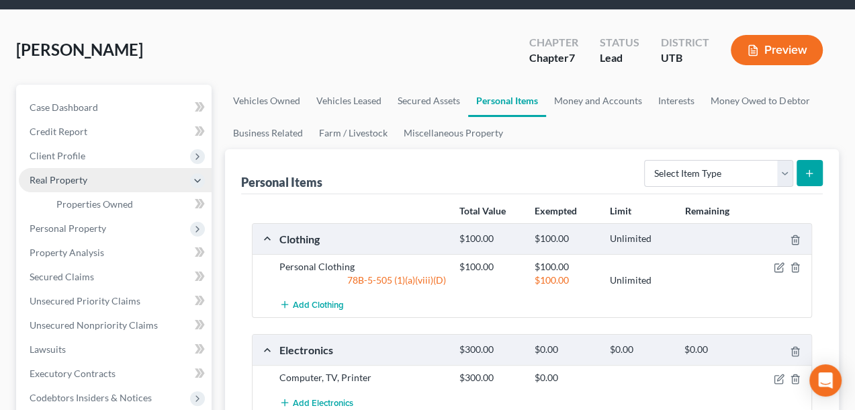
scroll to position [67, 0]
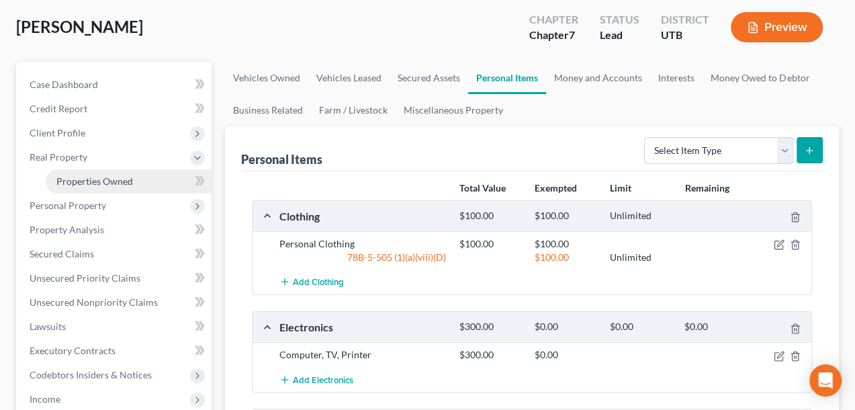
click at [145, 177] on link "Properties Owned" at bounding box center [129, 181] width 166 height 24
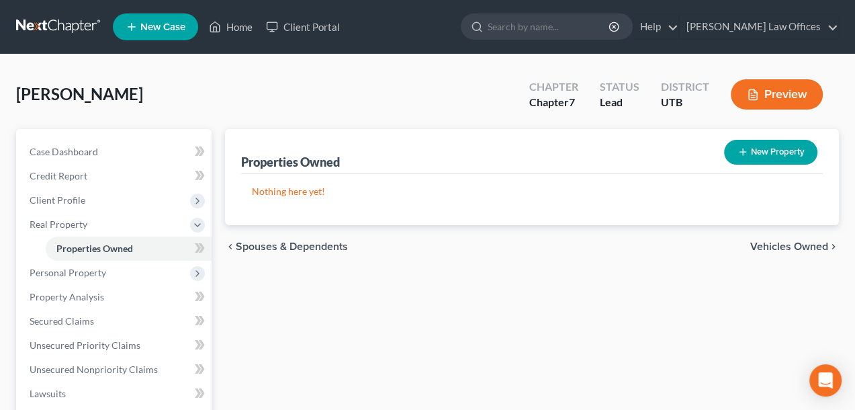
click at [771, 247] on span "Vehicles Owned" at bounding box center [790, 246] width 78 height 11
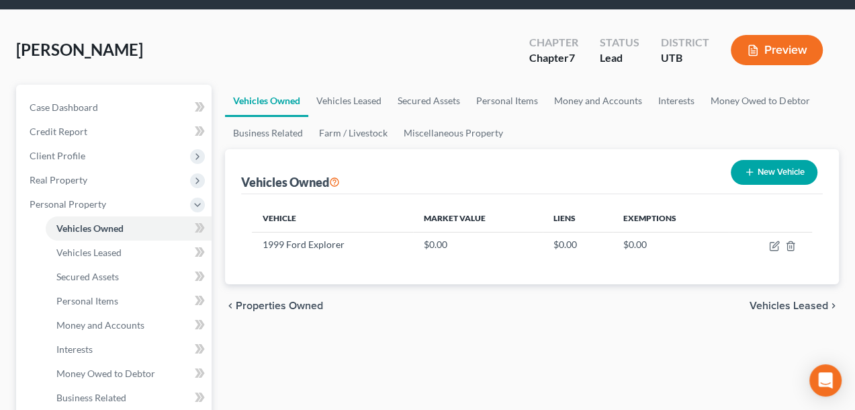
scroll to position [67, 0]
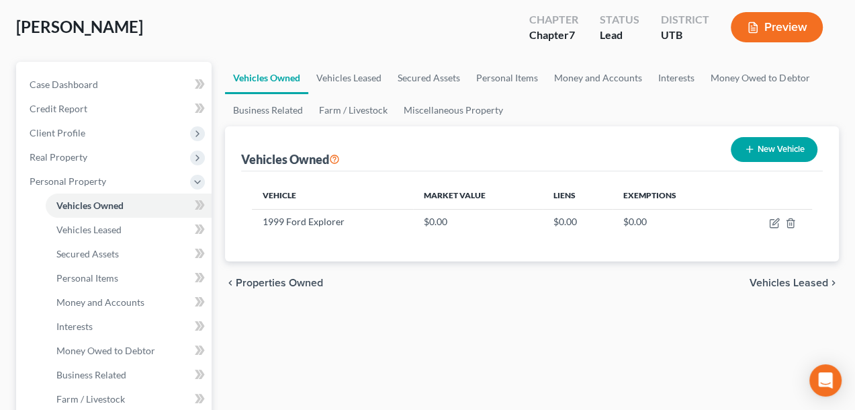
click at [769, 280] on span "Vehicles Leased" at bounding box center [789, 282] width 79 height 11
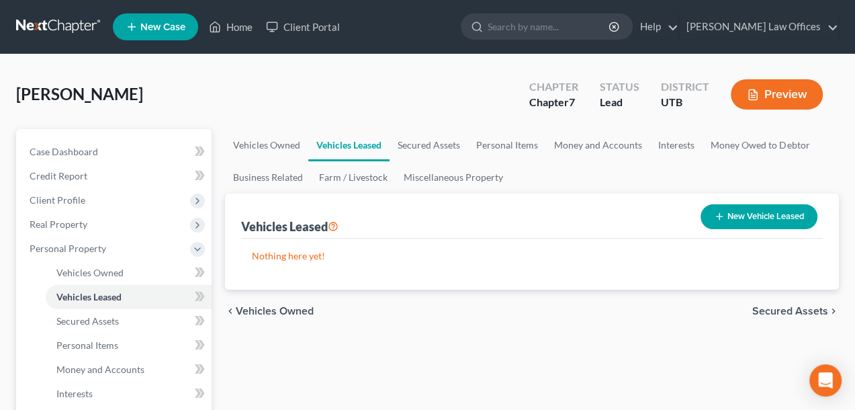
click at [769, 280] on div "Nothing here yet! Model Make Year Belongs To" at bounding box center [532, 264] width 582 height 51
click at [784, 308] on span "Secured Assets" at bounding box center [791, 311] width 76 height 11
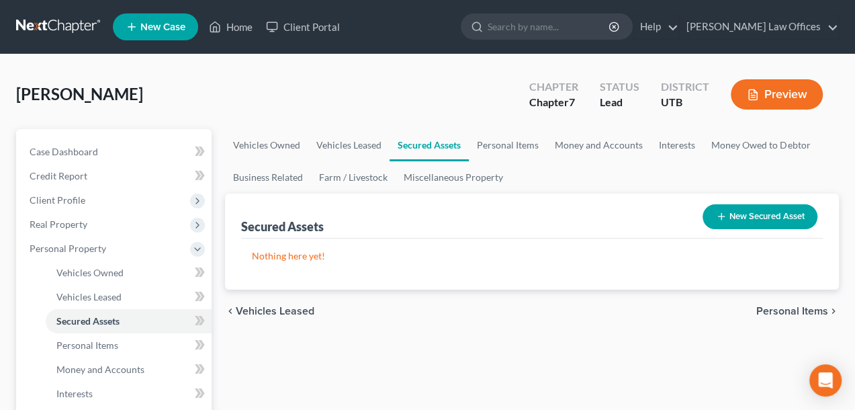
click at [784, 308] on span "Personal Items" at bounding box center [793, 311] width 72 height 11
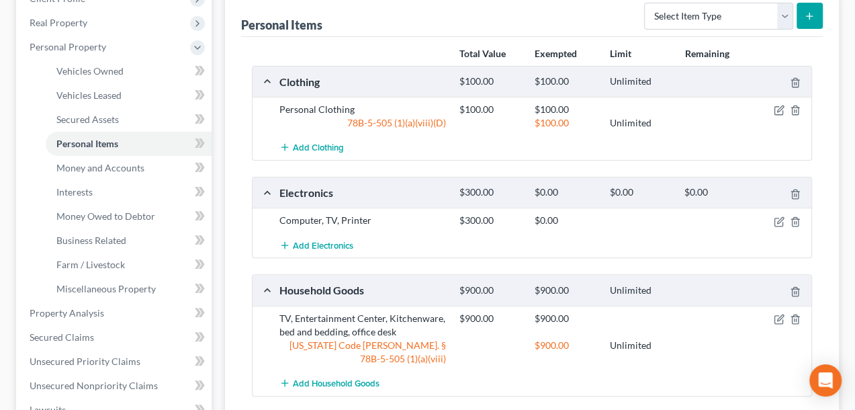
scroll to position [269, 0]
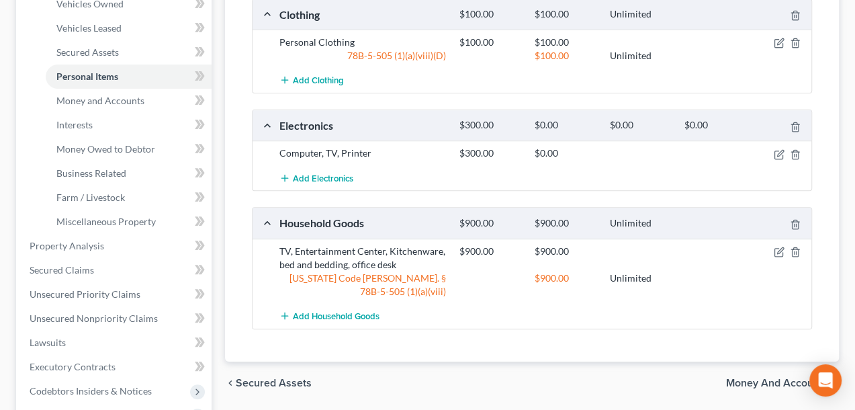
click at [763, 361] on div "chevron_left Secured Assets Money and Accounts chevron_right" at bounding box center [532, 382] width 614 height 43
click at [770, 378] on span "Money and Accounts" at bounding box center [777, 383] width 102 height 11
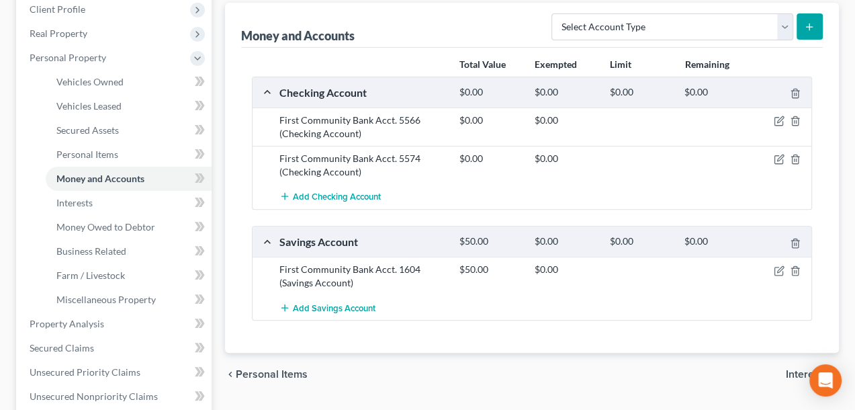
scroll to position [269, 0]
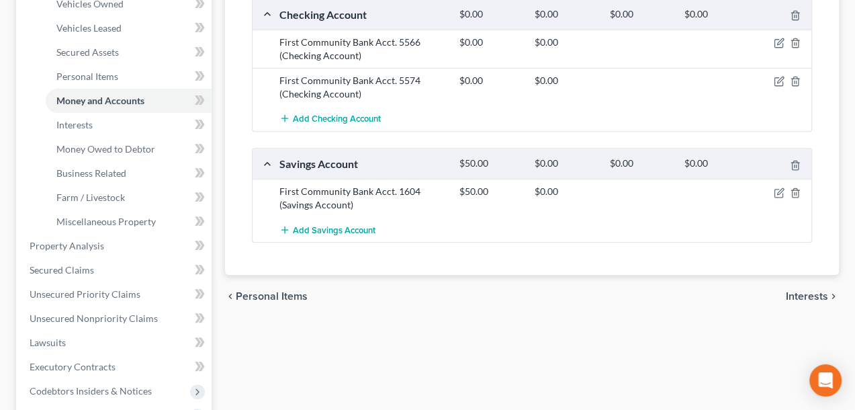
click at [808, 292] on span "Interests" at bounding box center [807, 296] width 42 height 11
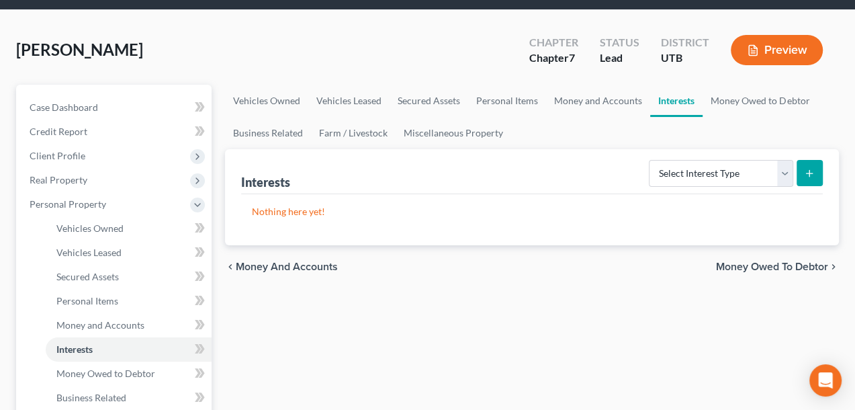
scroll to position [67, 0]
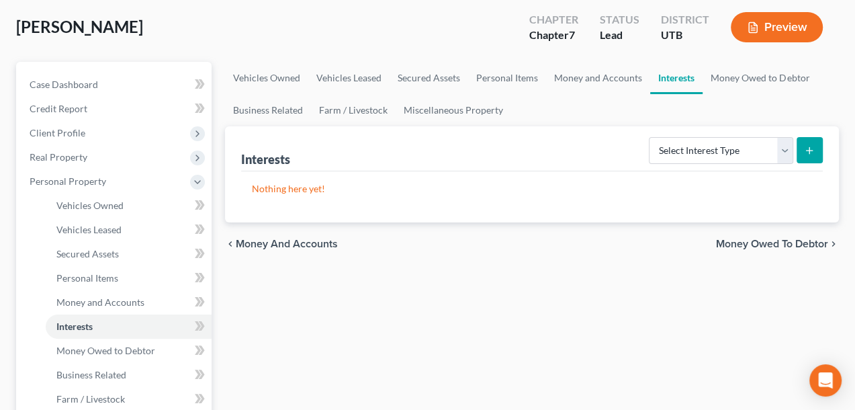
click at [787, 232] on div "chevron_left Money and Accounts Money Owed to Debtor chevron_right" at bounding box center [532, 243] width 614 height 43
click at [788, 239] on span "Money Owed to Debtor" at bounding box center [772, 244] width 112 height 11
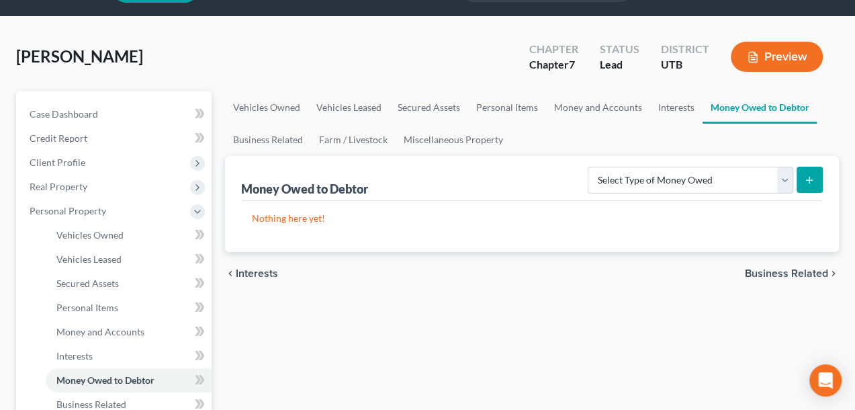
scroll to position [67, 0]
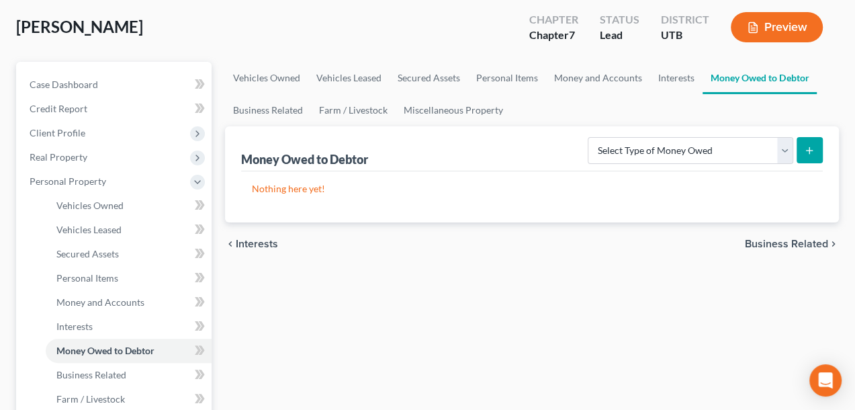
click at [798, 243] on span "Business Related" at bounding box center [786, 244] width 83 height 11
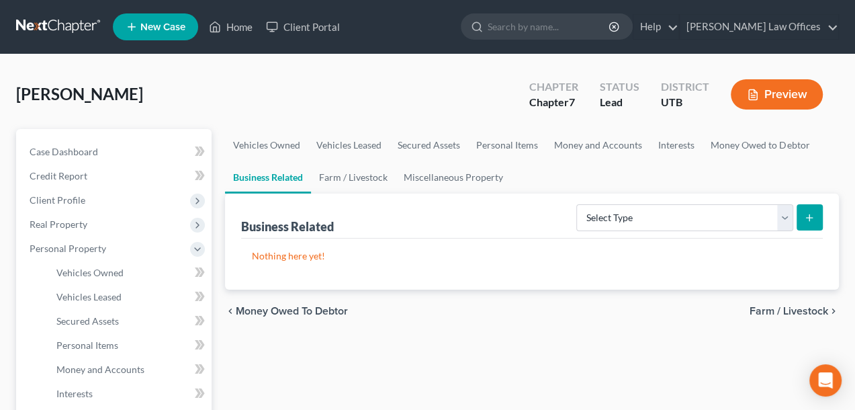
click at [783, 311] on span "Farm / Livestock" at bounding box center [789, 311] width 79 height 11
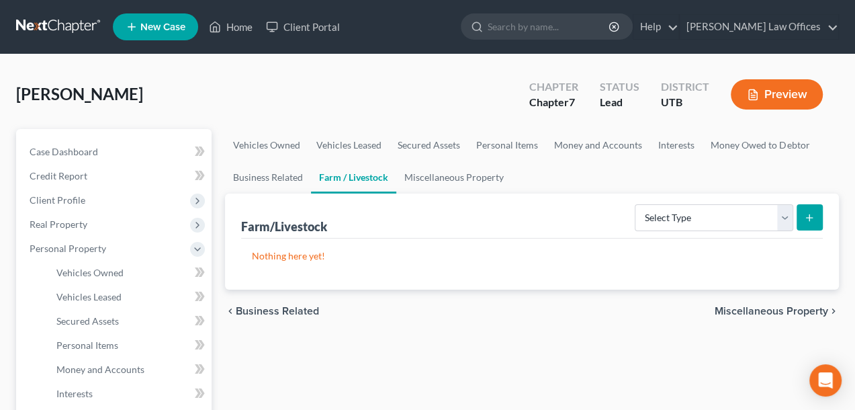
click at [783, 311] on span "Miscellaneous Property" at bounding box center [772, 311] width 114 height 11
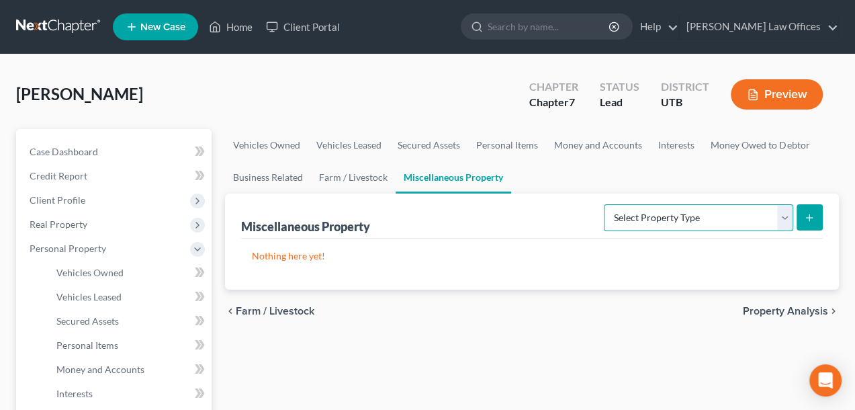
click at [783, 212] on select "Select Property Type Assigned for Creditor Benefit [DATE] Holding for Another N…" at bounding box center [698, 217] width 189 height 27
click at [781, 312] on span "Property Analysis" at bounding box center [785, 311] width 85 height 11
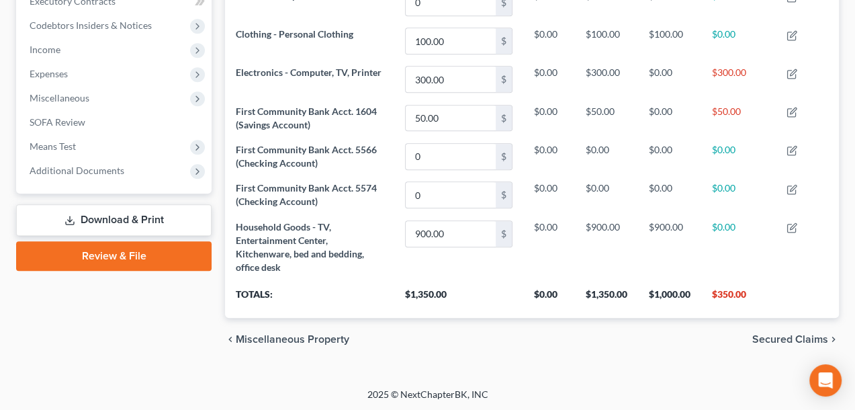
click at [779, 339] on span "Secured Claims" at bounding box center [791, 339] width 76 height 11
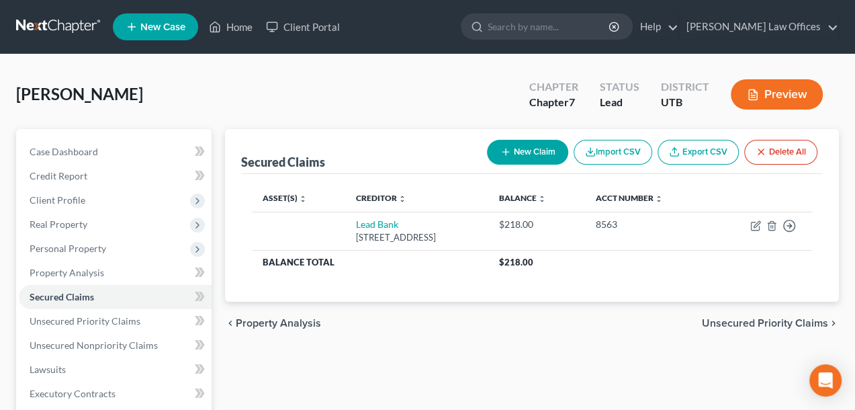
click at [792, 322] on span "Unsecured Priority Claims" at bounding box center [765, 323] width 126 height 11
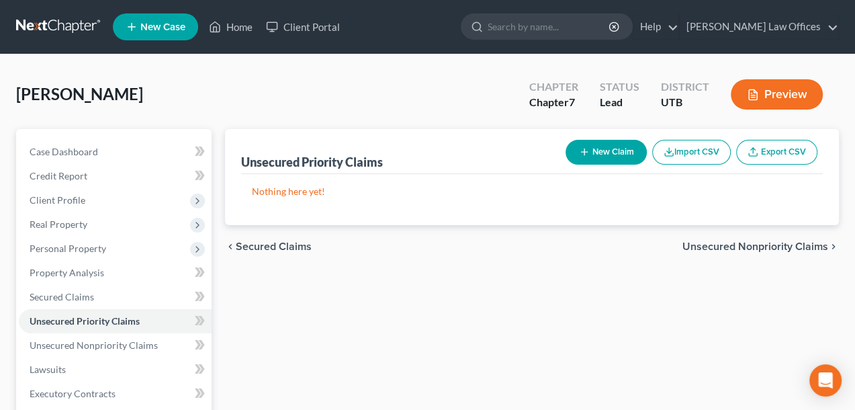
click at [792, 322] on div "Unsecured Priority Claims New Claim Import CSV Export CSV Nothing here yet! Pre…" at bounding box center [532, 396] width 628 height 534
click at [790, 241] on span "Unsecured Nonpriority Claims" at bounding box center [756, 246] width 146 height 11
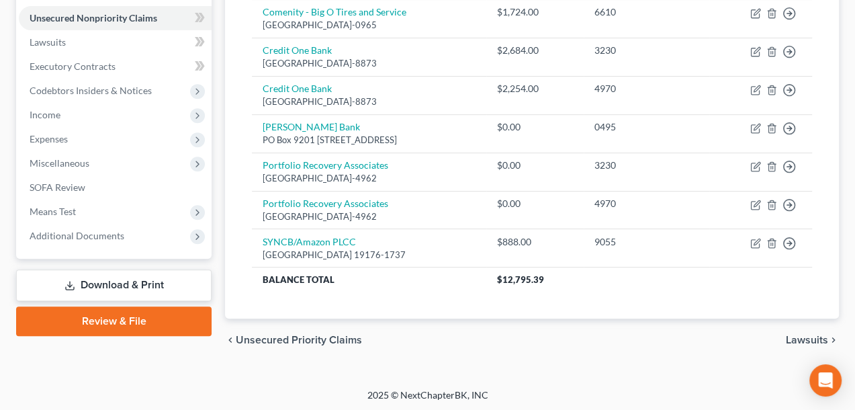
click at [796, 338] on span "Lawsuits" at bounding box center [807, 340] width 42 height 11
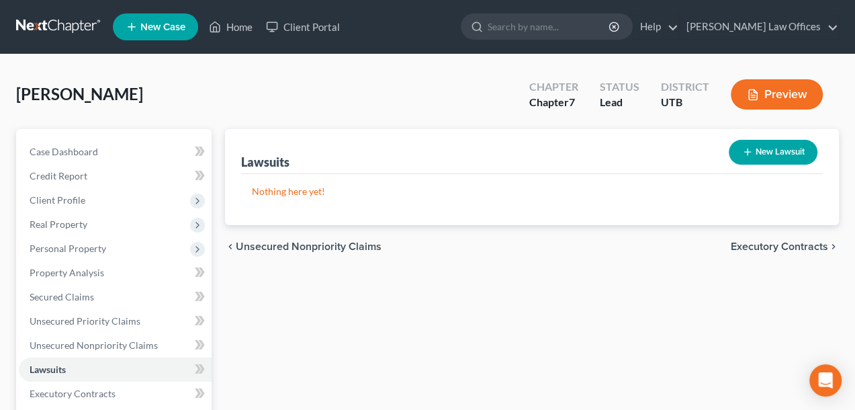
click at [796, 249] on span "Executory Contracts" at bounding box center [779, 246] width 97 height 11
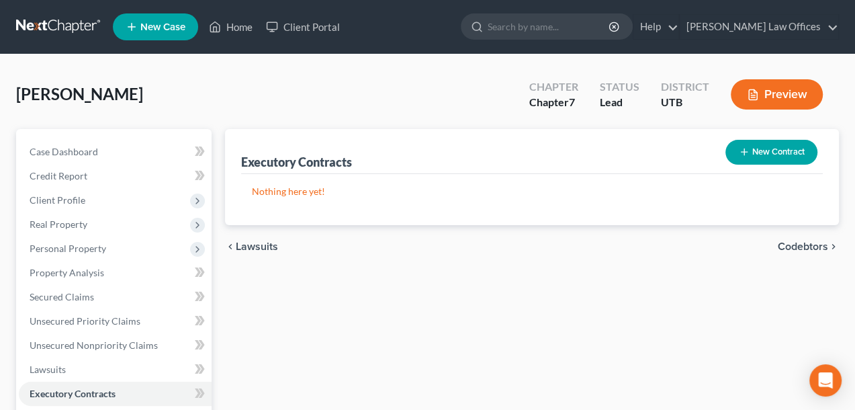
click at [799, 247] on span "Codebtors" at bounding box center [803, 246] width 50 height 11
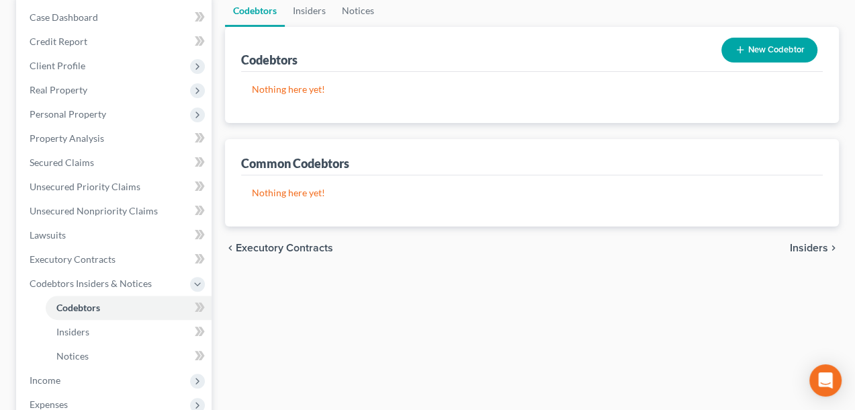
click at [822, 248] on span "Insiders" at bounding box center [809, 248] width 38 height 11
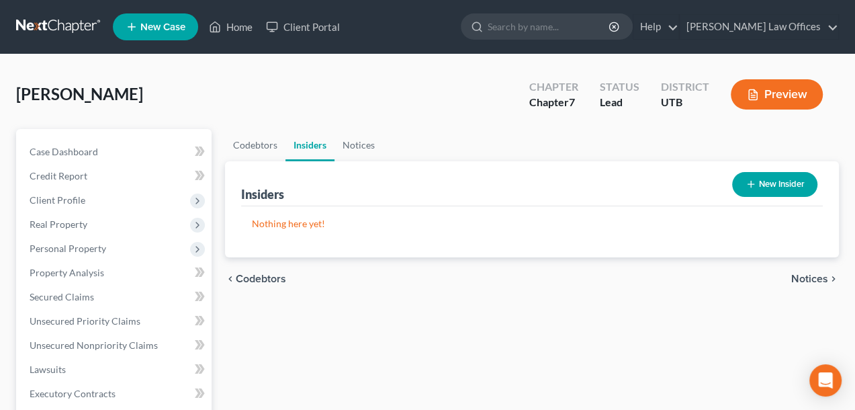
click at [828, 277] on icon "chevron_right" at bounding box center [833, 278] width 11 height 11
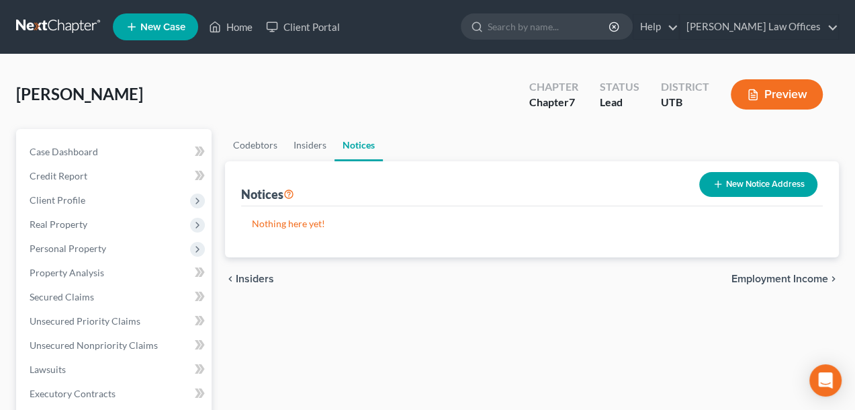
click at [794, 277] on span "Employment Income" at bounding box center [780, 278] width 97 height 11
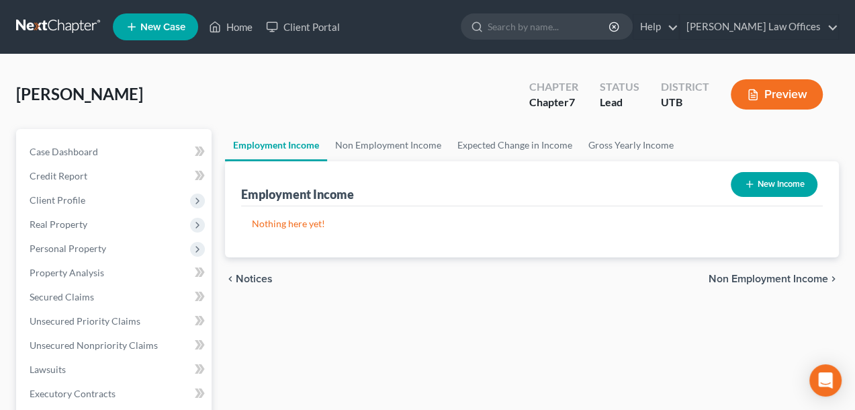
click at [794, 277] on span "Non Employment Income" at bounding box center [769, 278] width 120 height 11
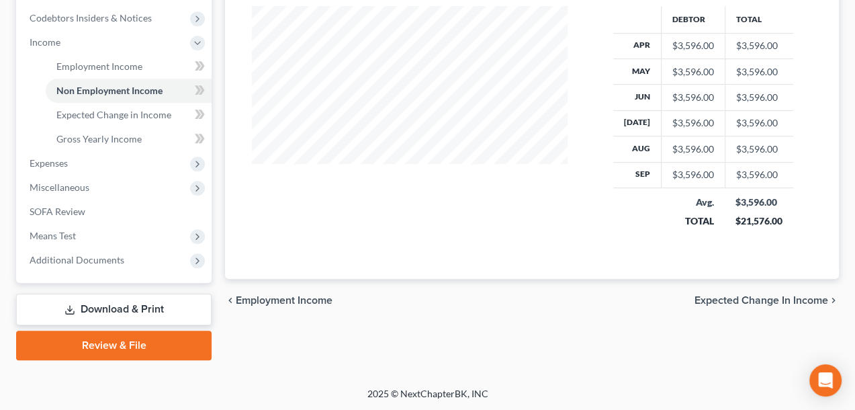
click at [784, 300] on span "Expected Change in Income" at bounding box center [762, 300] width 134 height 11
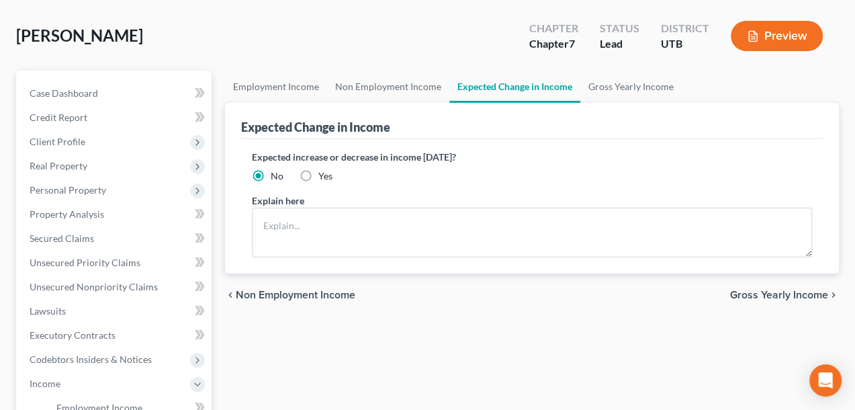
scroll to position [11, 0]
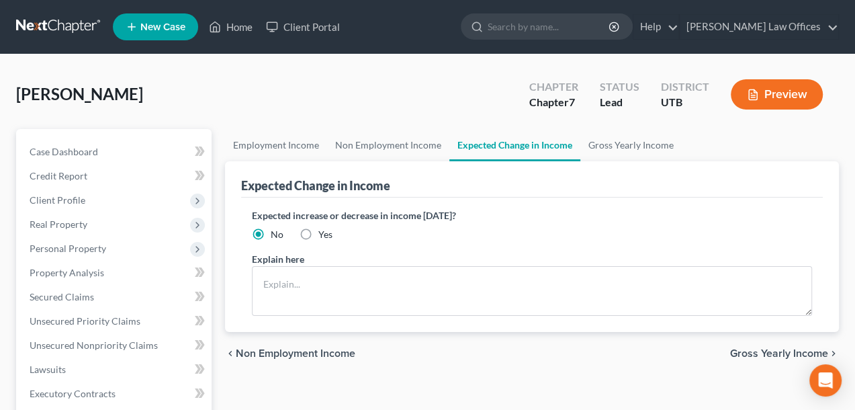
click at [777, 349] on span "Gross Yearly Income" at bounding box center [779, 353] width 98 height 11
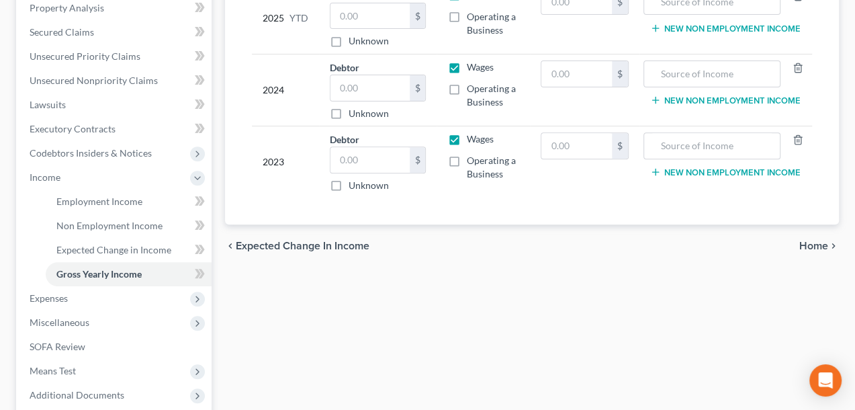
scroll to position [269, 0]
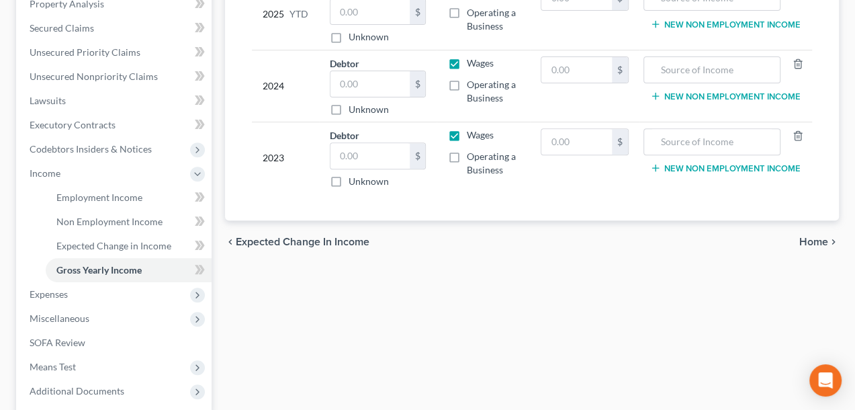
click at [811, 239] on span "Home" at bounding box center [814, 242] width 29 height 11
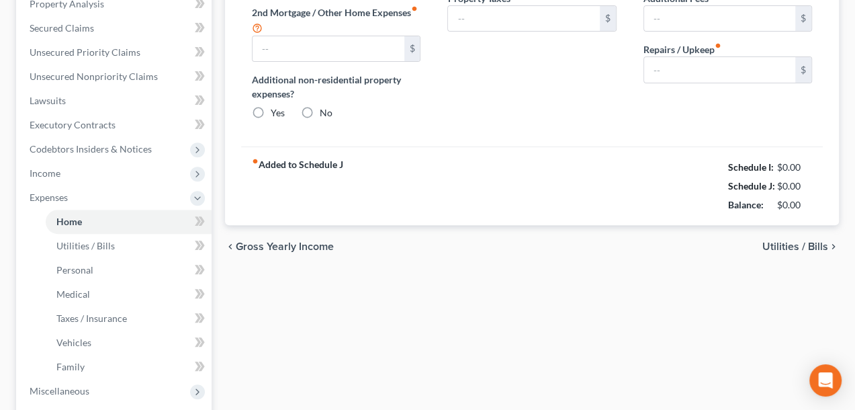
scroll to position [27, 0]
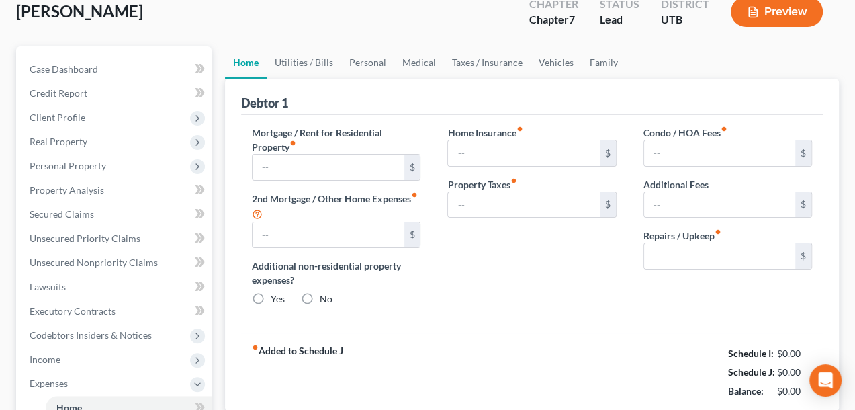
type input "0.00"
radio input "true"
type input "16.25"
type input "0.00"
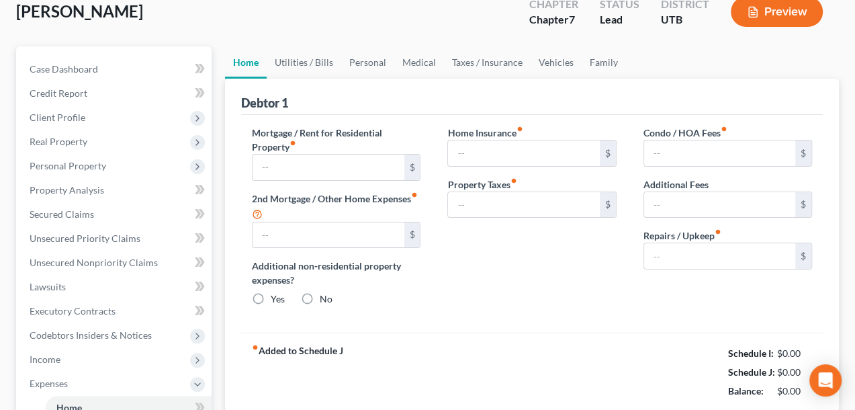
type input "0.00"
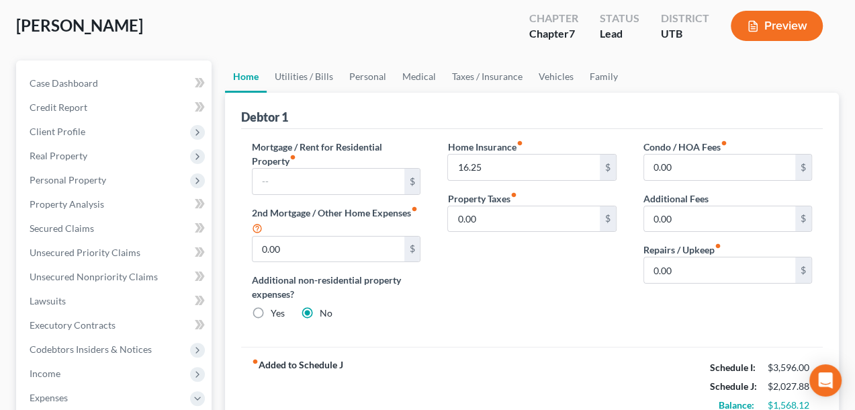
scroll to position [0, 0]
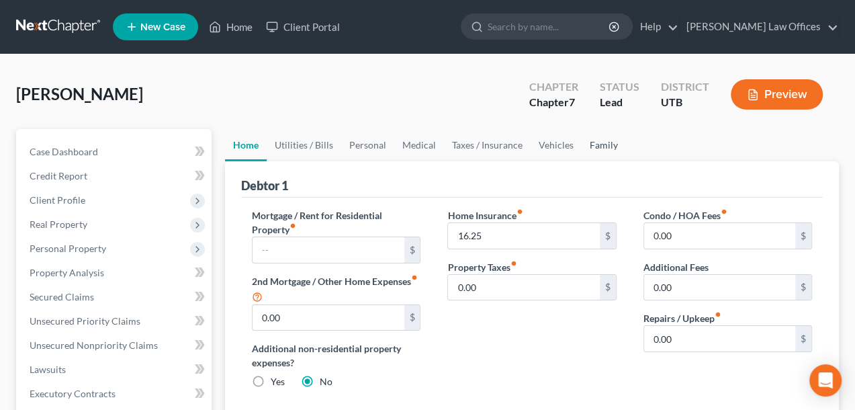
click at [605, 146] on link "Family" at bounding box center [604, 145] width 44 height 32
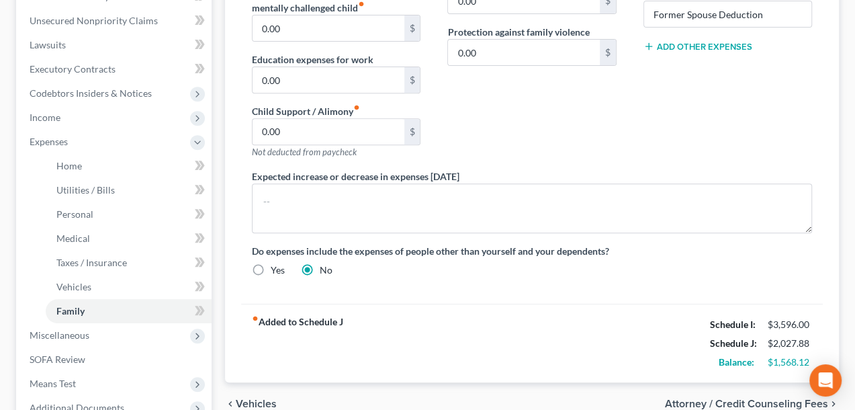
scroll to position [403, 0]
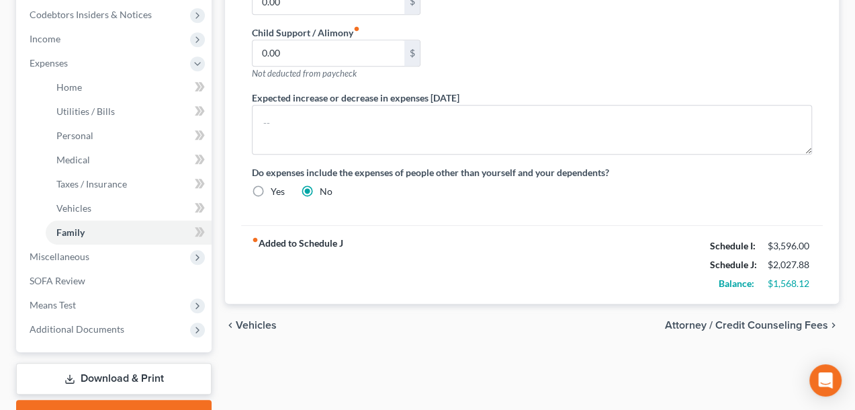
click at [751, 320] on span "Attorney / Credit Counseling Fees" at bounding box center [746, 325] width 163 height 11
select select "0"
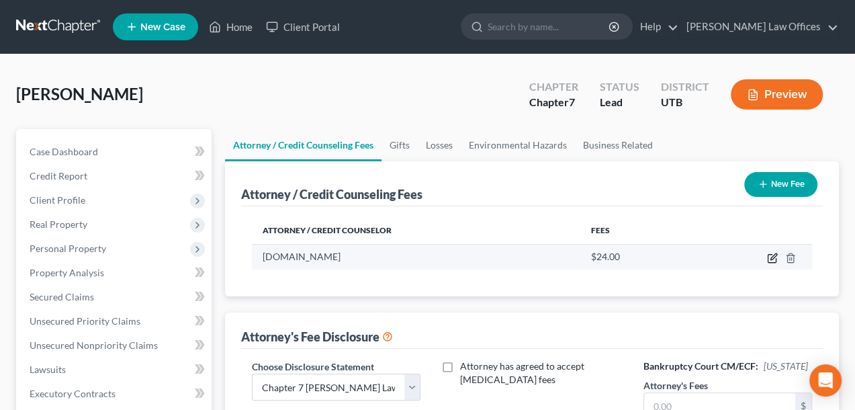
click at [773, 253] on icon "button" at bounding box center [772, 258] width 11 height 11
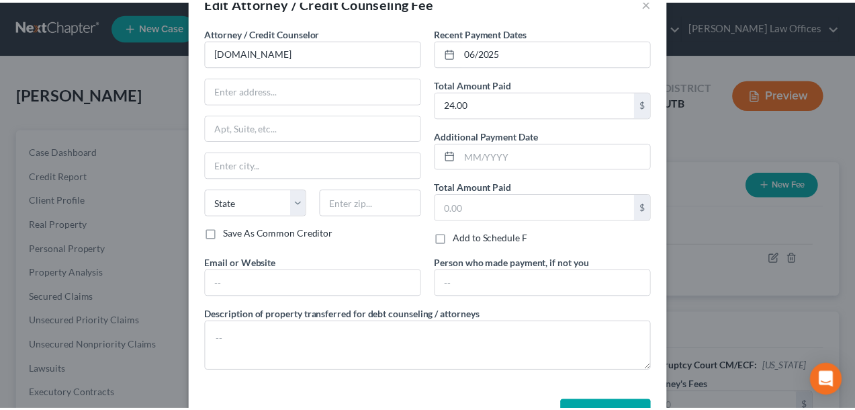
scroll to position [67, 0]
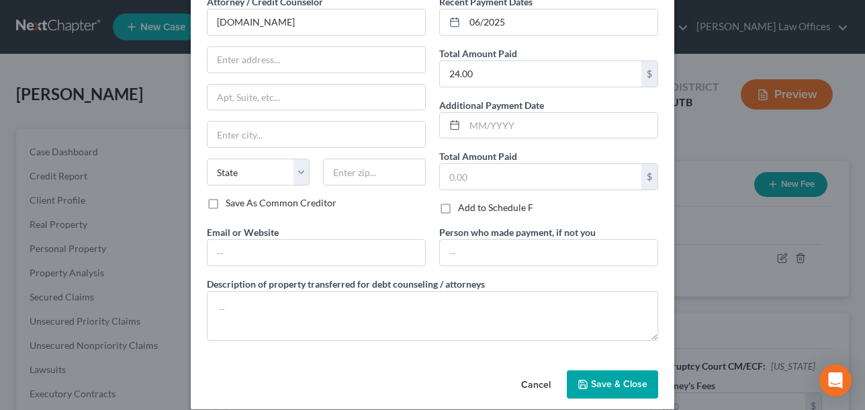
click at [544, 383] on button "Cancel" at bounding box center [536, 385] width 51 height 27
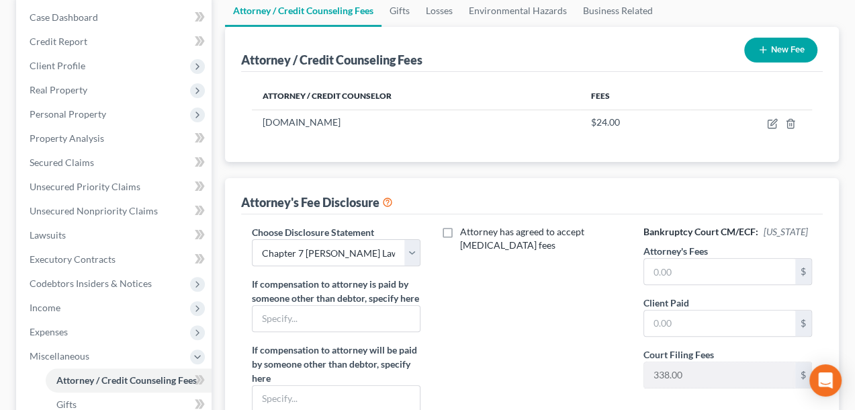
scroll to position [202, 0]
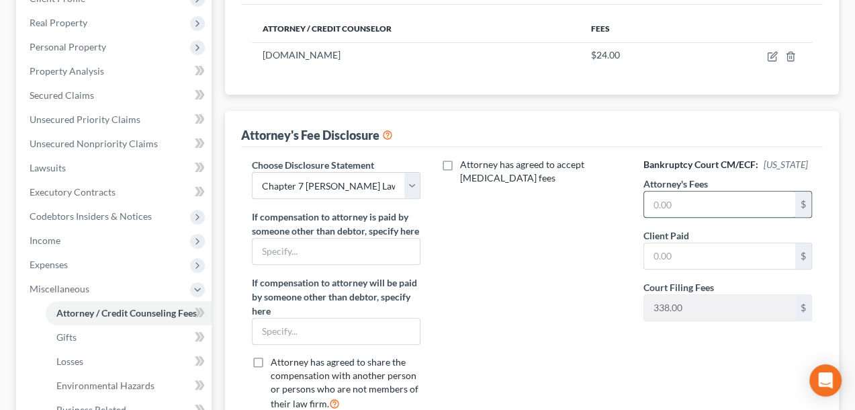
click at [677, 205] on input "text" at bounding box center [719, 204] width 151 height 26
type input "1,500.00"
click at [661, 361] on div "Bankruptcy Court CM/ECF: [US_STATE] Attorney's Fees 1,500.00 $ Client Paid $ Co…" at bounding box center [728, 289] width 196 height 263
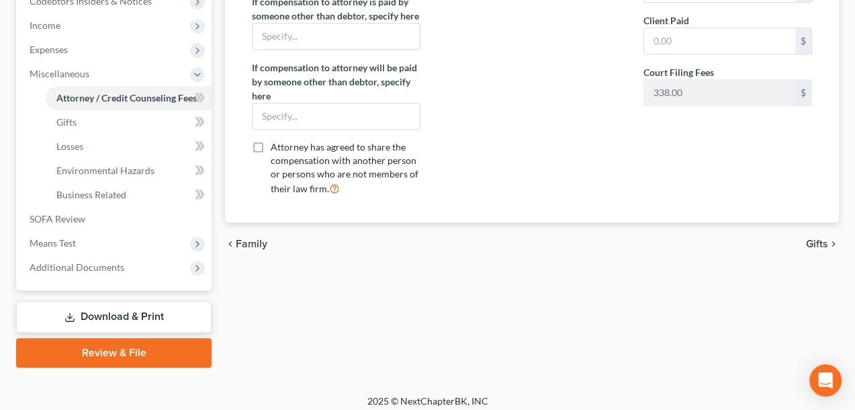
scroll to position [424, 0]
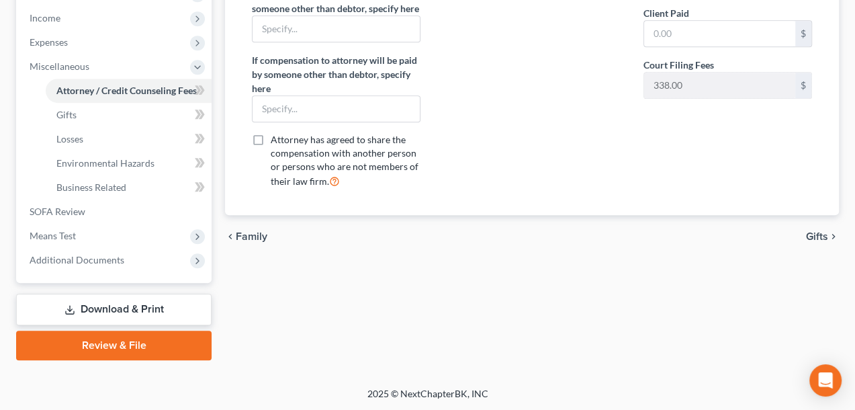
click at [824, 242] on span "Gifts" at bounding box center [817, 236] width 22 height 11
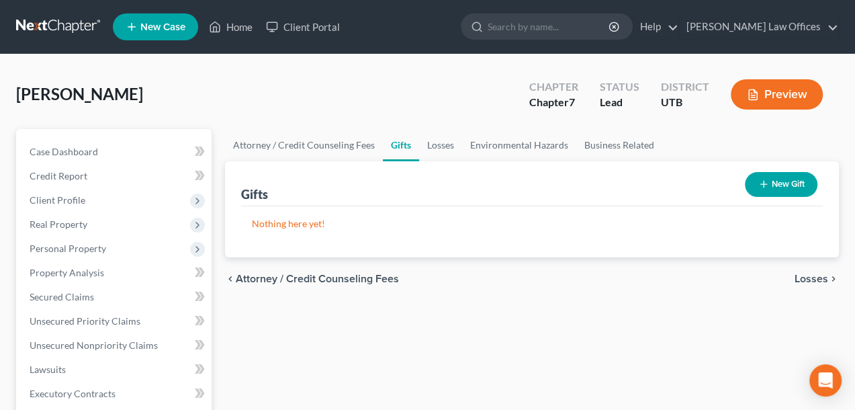
click at [799, 278] on span "Losses" at bounding box center [812, 278] width 34 height 11
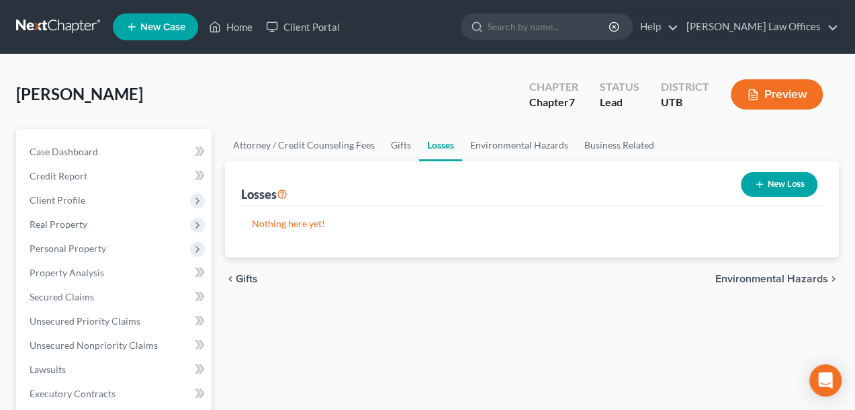
click at [799, 278] on span "Environmental Hazards" at bounding box center [772, 278] width 113 height 11
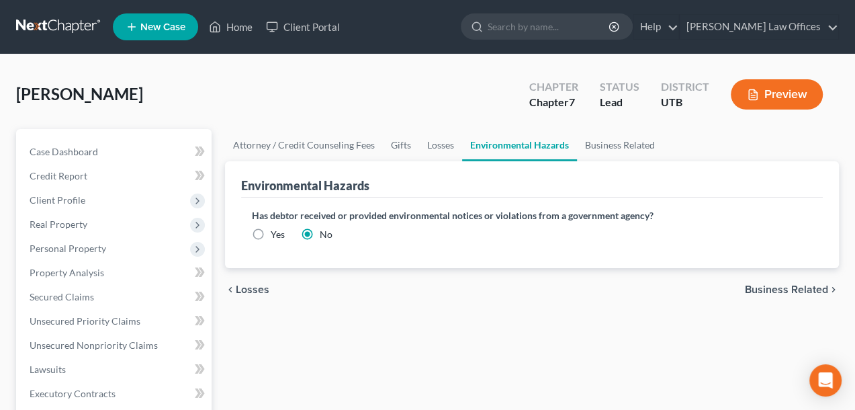
click at [796, 288] on span "Business Related" at bounding box center [786, 289] width 83 height 11
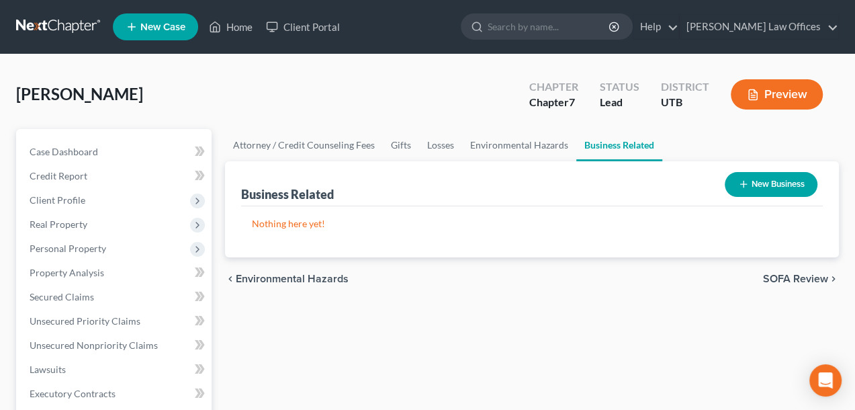
click at [808, 276] on span "SOFA Review" at bounding box center [795, 278] width 65 height 11
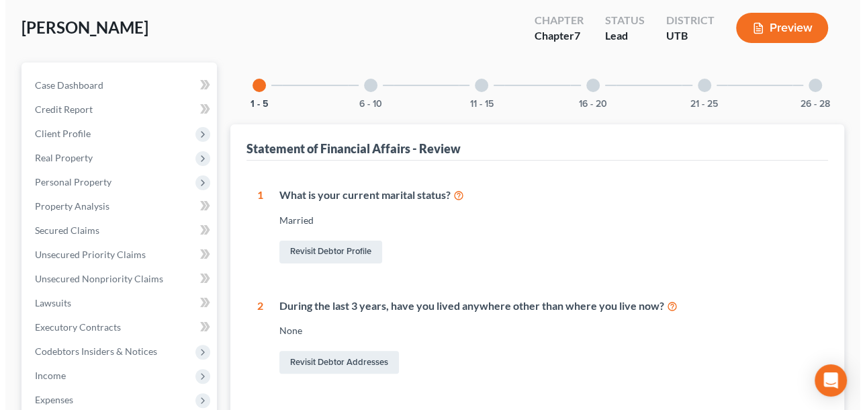
scroll to position [67, 0]
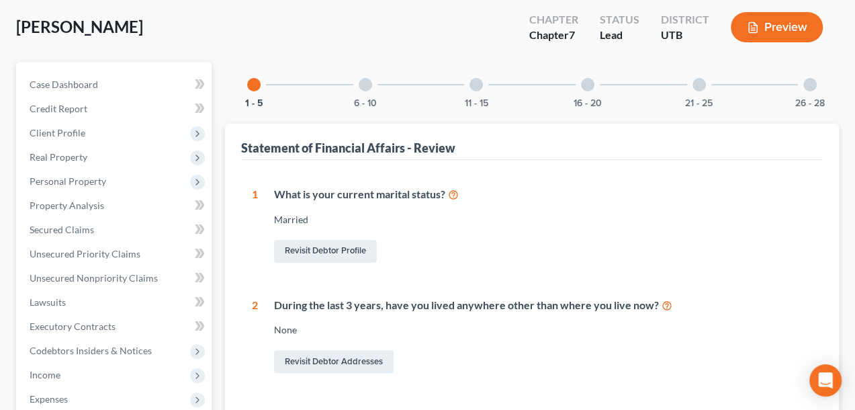
click at [783, 24] on button "Preview" at bounding box center [777, 27] width 92 height 30
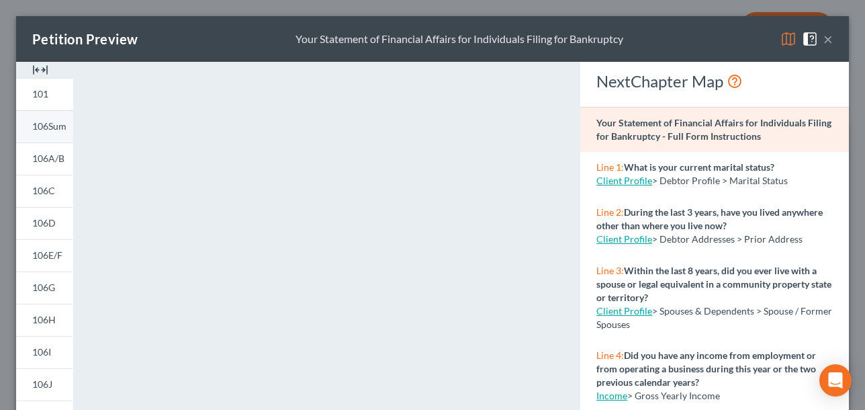
click at [36, 122] on span "106Sum" at bounding box center [49, 125] width 34 height 11
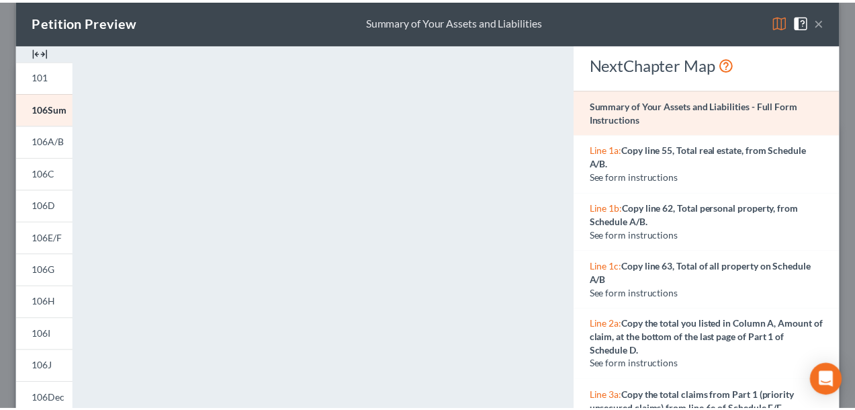
scroll to position [0, 0]
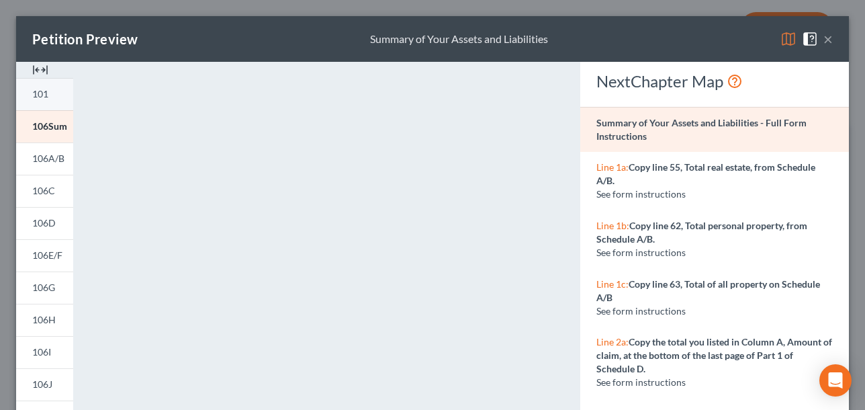
click at [44, 94] on span "101" at bounding box center [40, 93] width 16 height 11
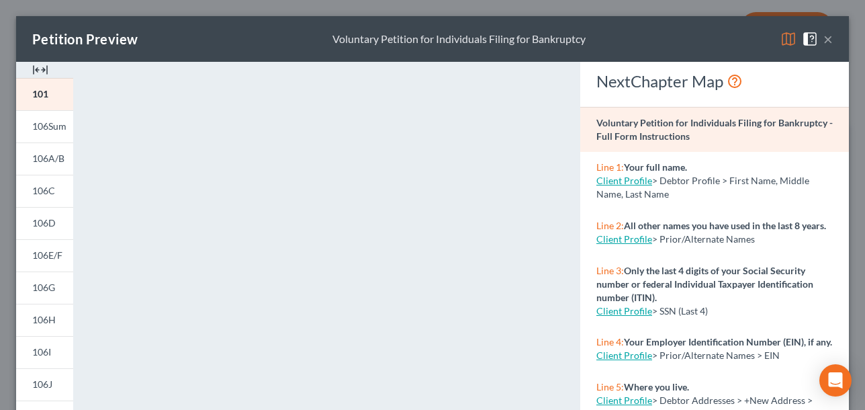
click at [812, 37] on span at bounding box center [813, 37] width 22 height 11
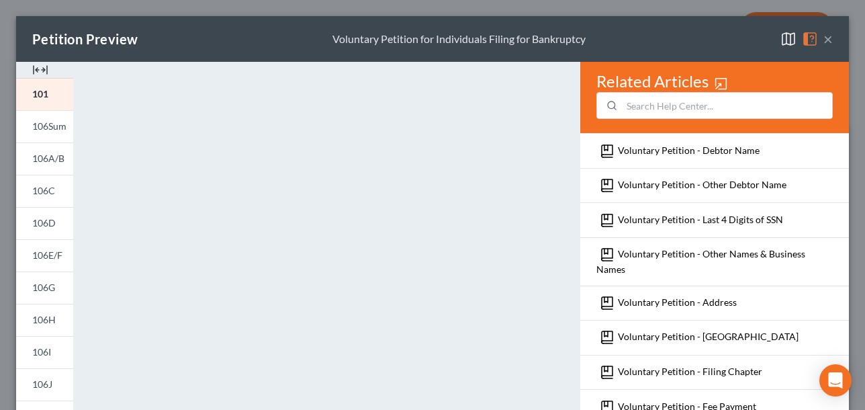
click at [824, 34] on button "×" at bounding box center [828, 39] width 9 height 16
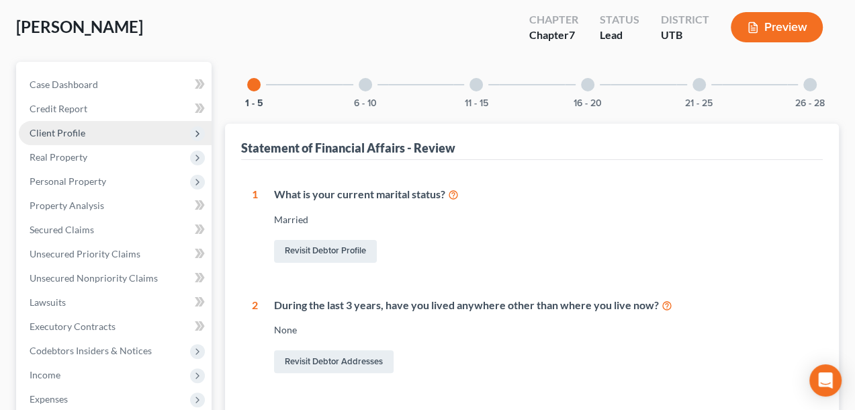
click at [60, 134] on span "Client Profile" at bounding box center [58, 132] width 56 height 11
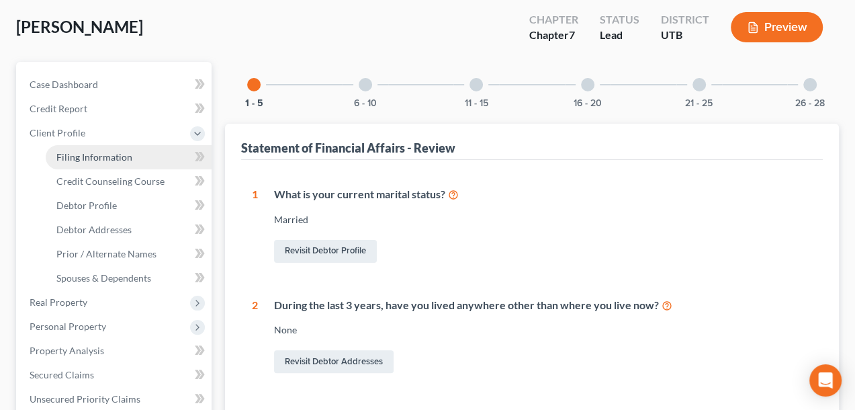
click at [68, 155] on span "Filing Information" at bounding box center [94, 156] width 76 height 11
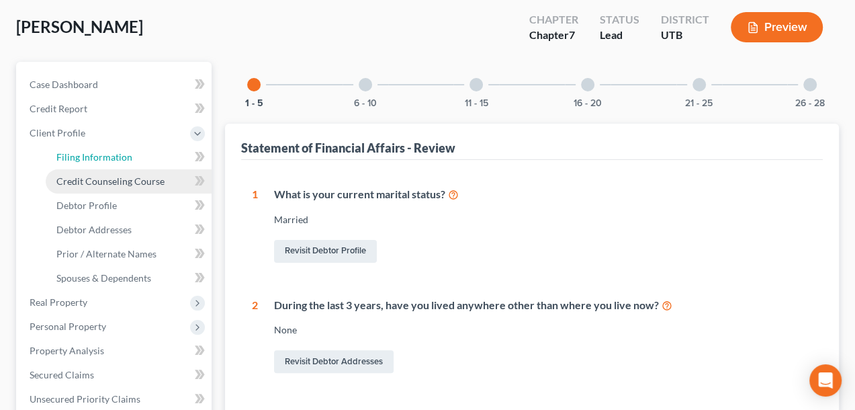
select select "1"
select select "0"
select select "46"
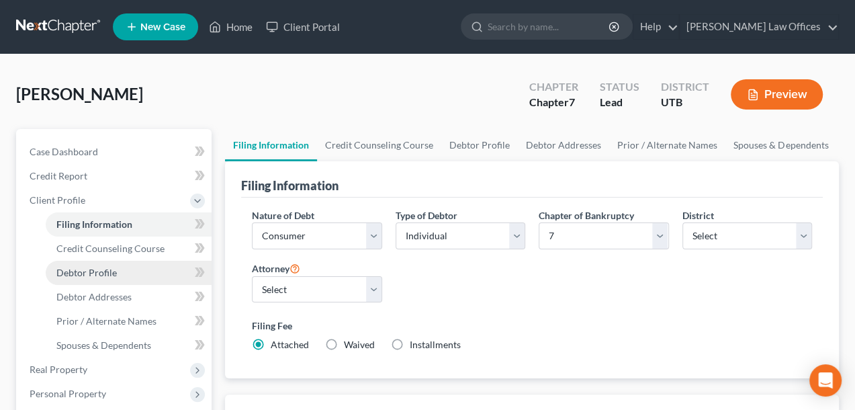
click at [73, 270] on span "Debtor Profile" at bounding box center [86, 272] width 60 height 11
select select "1"
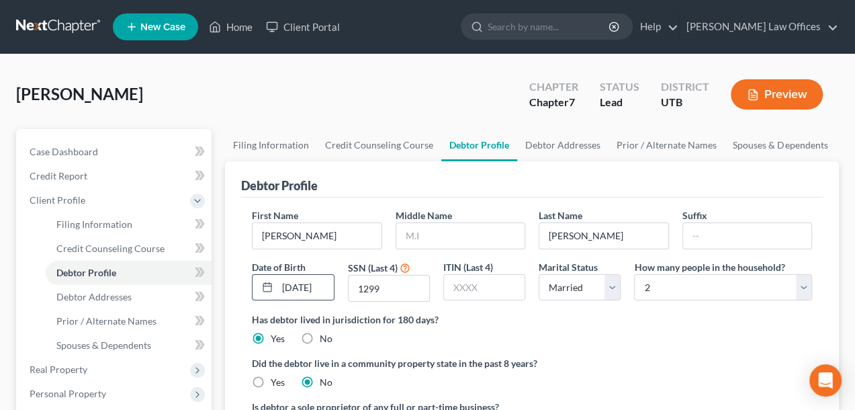
click at [300, 279] on input "[DATE]" at bounding box center [305, 288] width 56 height 26
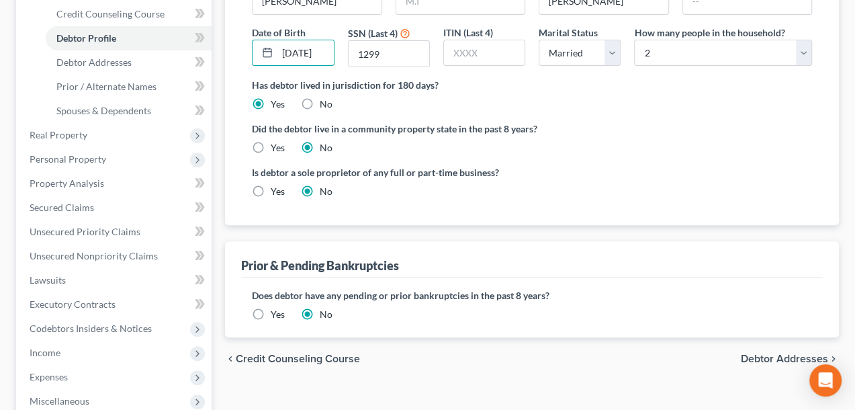
scroll to position [269, 0]
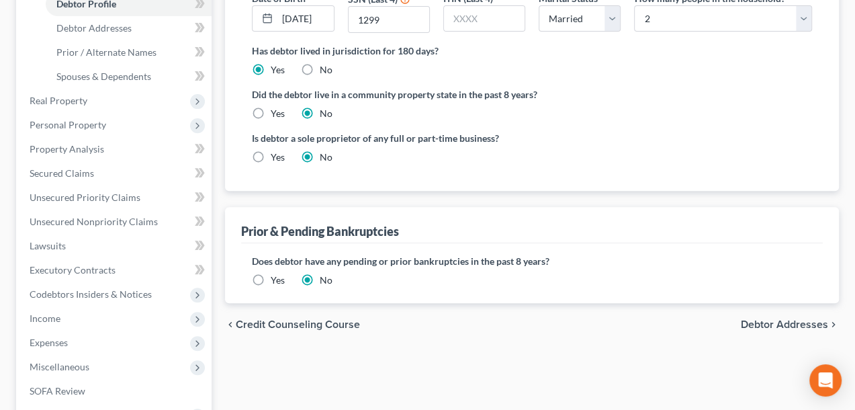
click at [753, 322] on span "Debtor Addresses" at bounding box center [784, 324] width 87 height 11
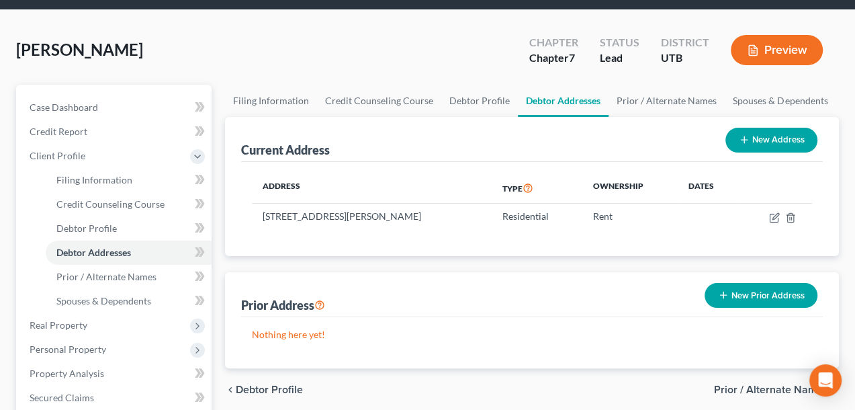
scroll to position [67, 0]
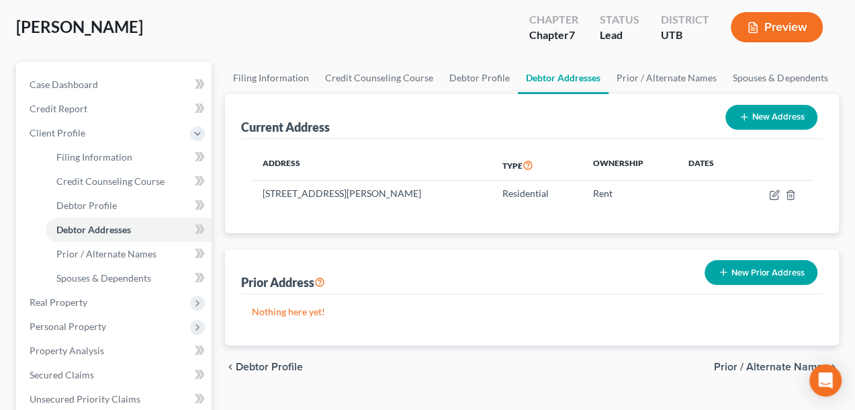
click at [755, 273] on button "New Prior Address" at bounding box center [761, 272] width 113 height 25
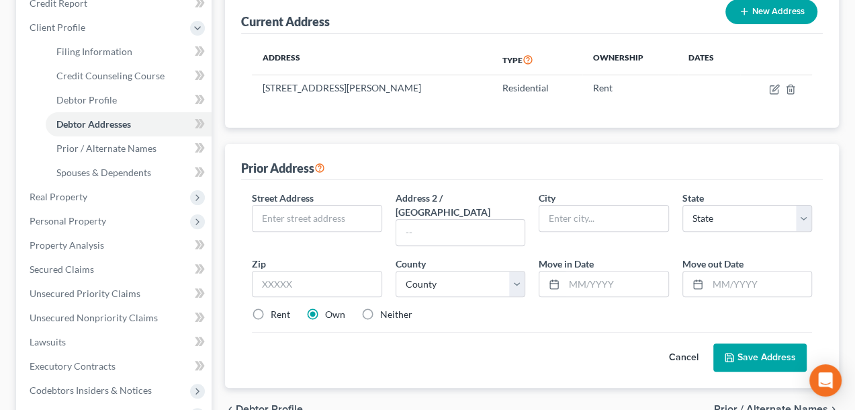
scroll to position [202, 0]
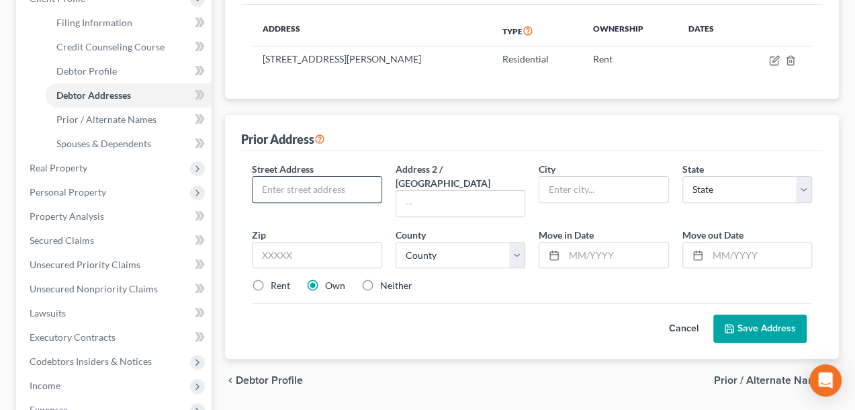
click at [319, 185] on input "text" at bounding box center [317, 190] width 128 height 26
type input "[STREET_ADDRESS]"
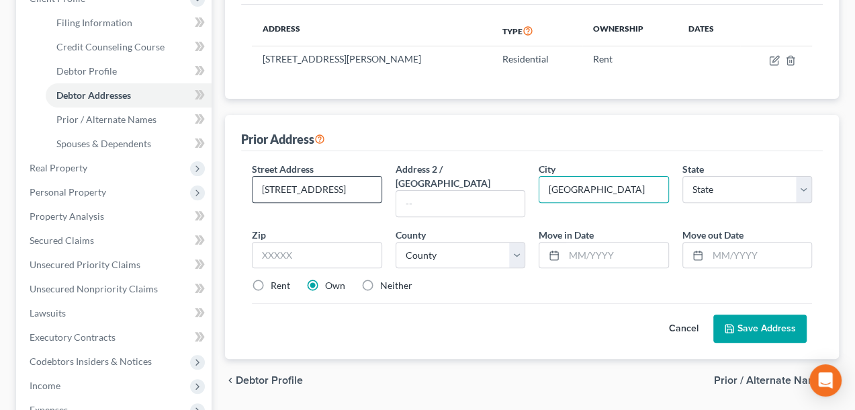
type input "[GEOGRAPHIC_DATA]"
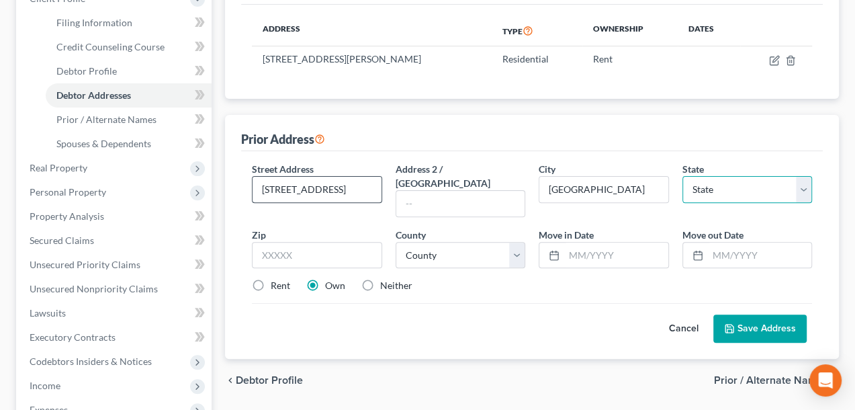
select select "46"
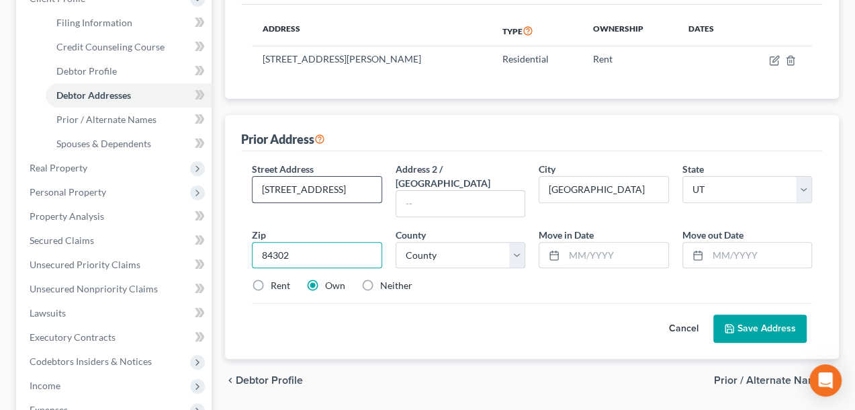
type input "84302"
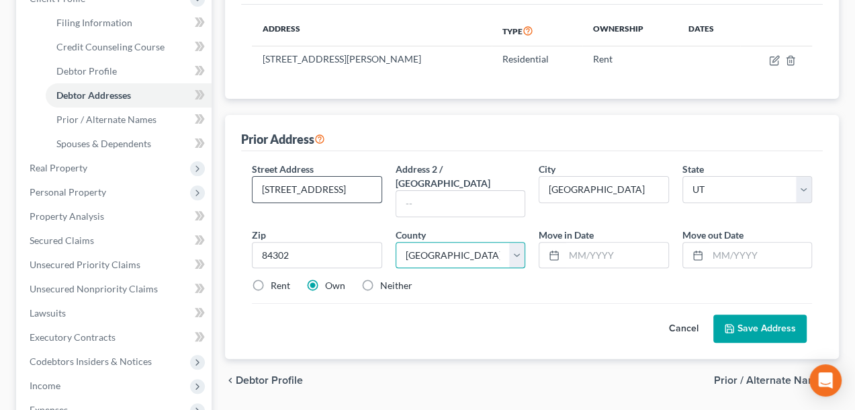
select select "1"
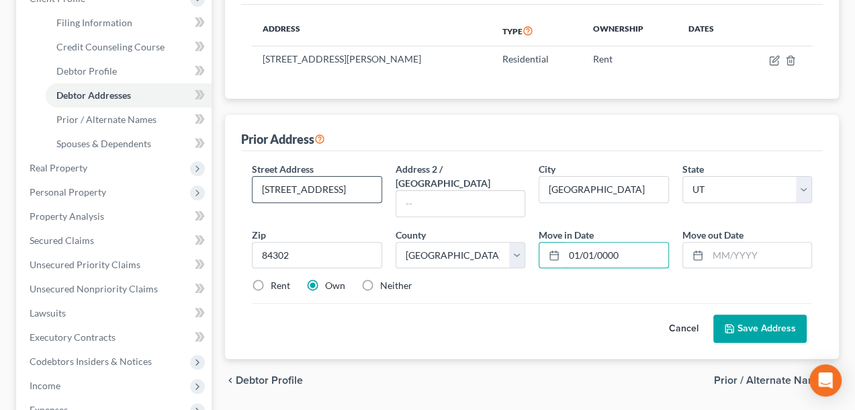
type input "01/01/0000"
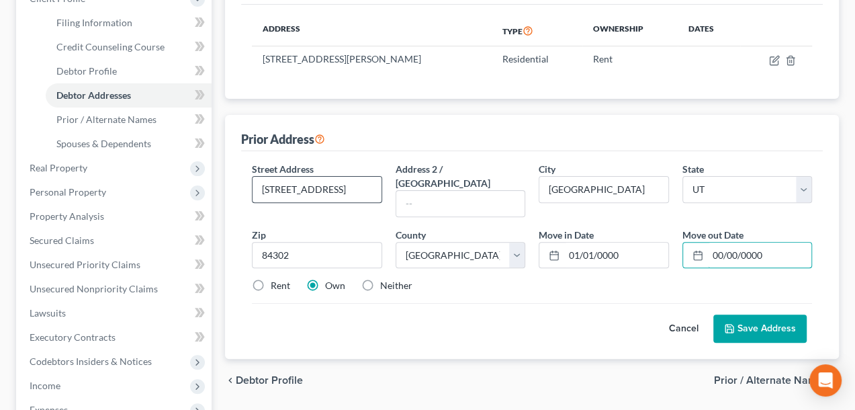
type input "00/00/0000"
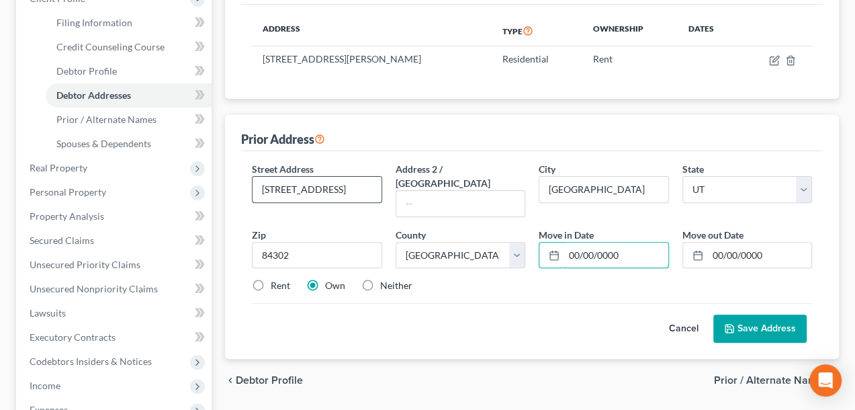
type input "00/00/0000"
drag, startPoint x: 262, startPoint y: 265, endPoint x: 257, endPoint y: 259, distance: 7.1
click at [271, 279] on label "Rent" at bounding box center [280, 285] width 19 height 13
click at [276, 279] on input "Rent" at bounding box center [280, 283] width 9 height 9
radio input "true"
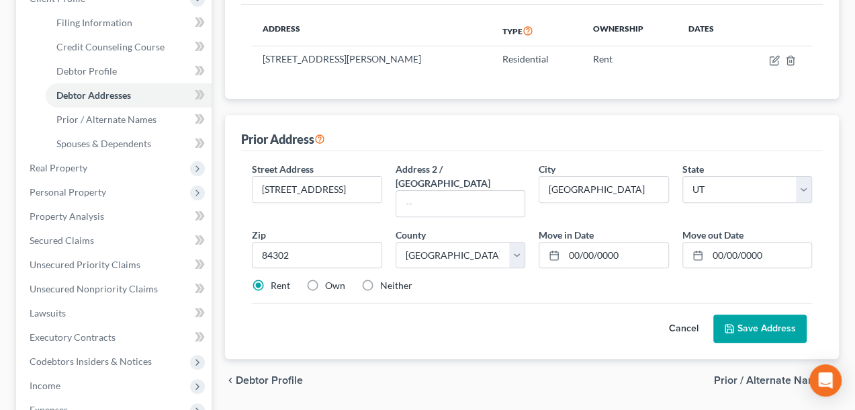
click at [271, 279] on label "Rent" at bounding box center [280, 285] width 19 height 13
click at [276, 279] on input "Rent" at bounding box center [280, 283] width 9 height 9
click at [784, 317] on button "Save Address" at bounding box center [760, 328] width 93 height 28
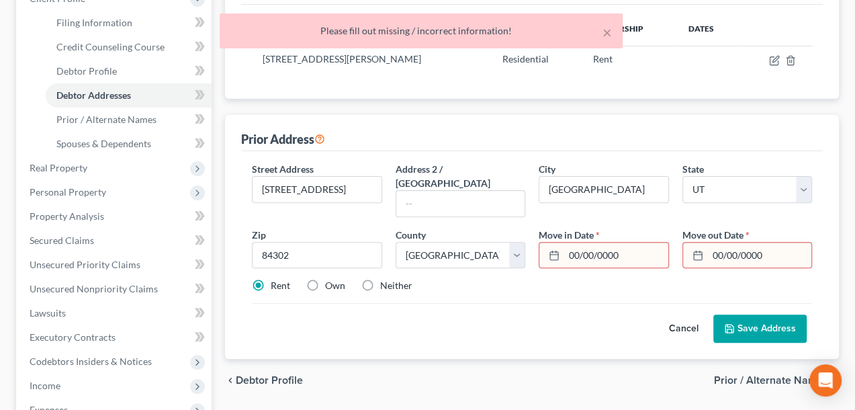
click at [577, 243] on input "00/00/0000" at bounding box center [615, 256] width 103 height 26
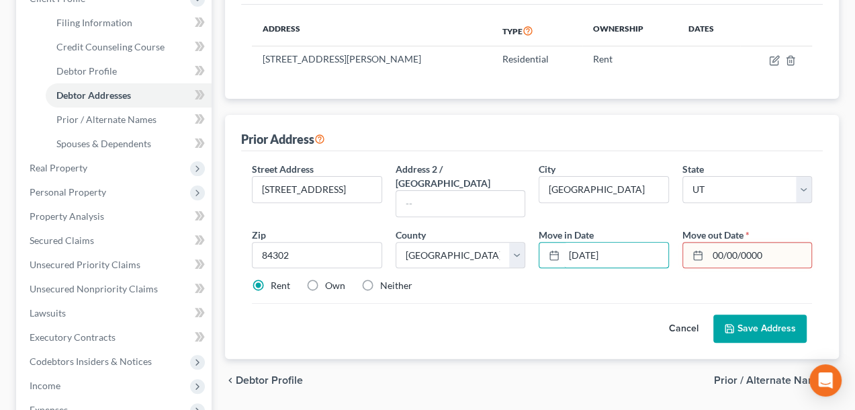
type input "[DATE]"
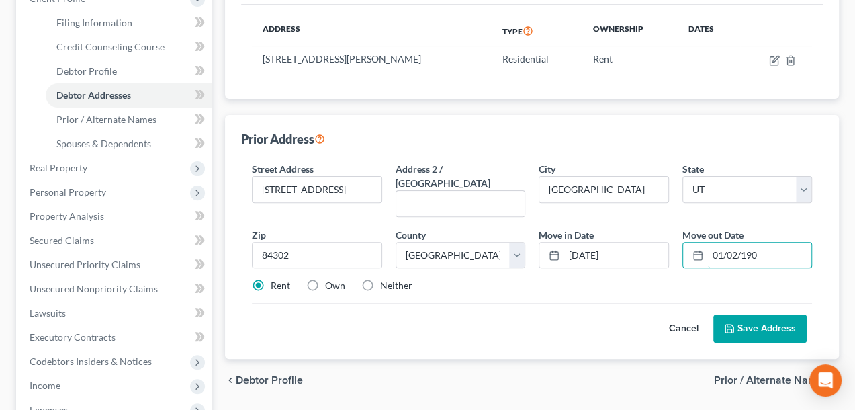
type input "[DATE]"
click button "Save Address" at bounding box center [760, 328] width 93 height 28
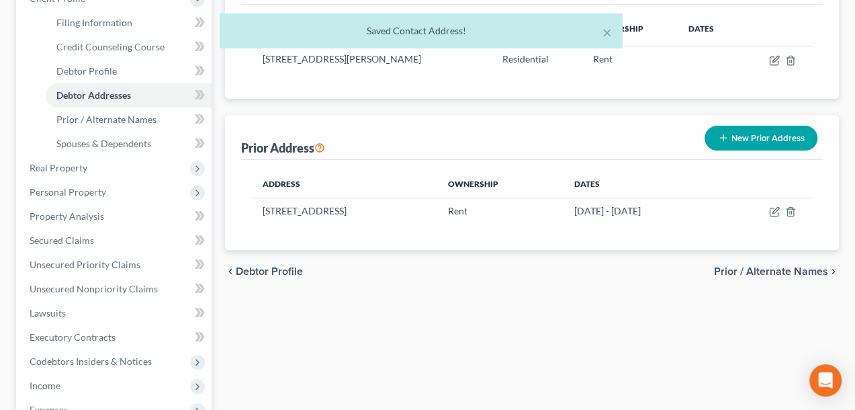
click at [571, 306] on div "Filing Information Credit Counseling Course Debtor Profile Debtor Addresses Pri…" at bounding box center [532, 266] width 628 height 679
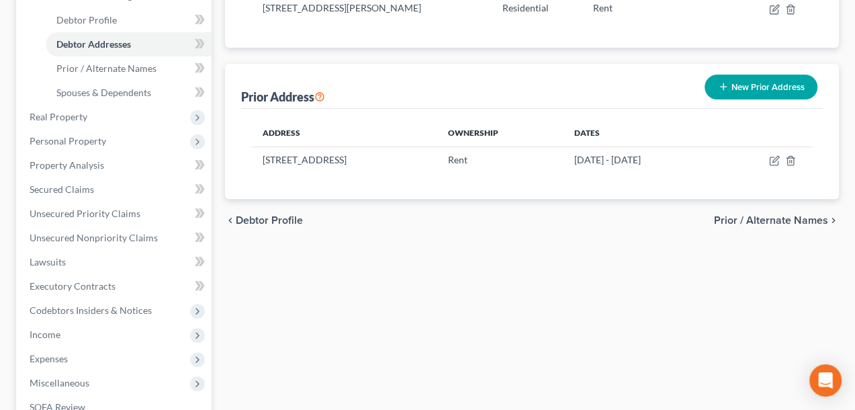
scroll to position [269, 0]
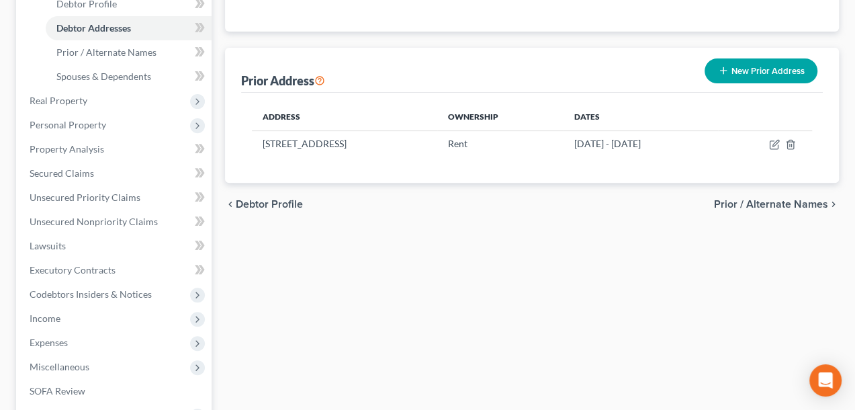
click at [777, 206] on span "Prior / Alternate Names" at bounding box center [771, 204] width 114 height 11
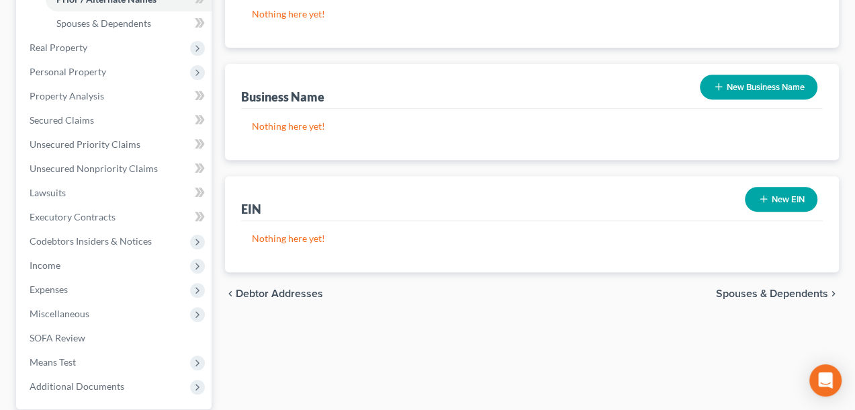
scroll to position [336, 0]
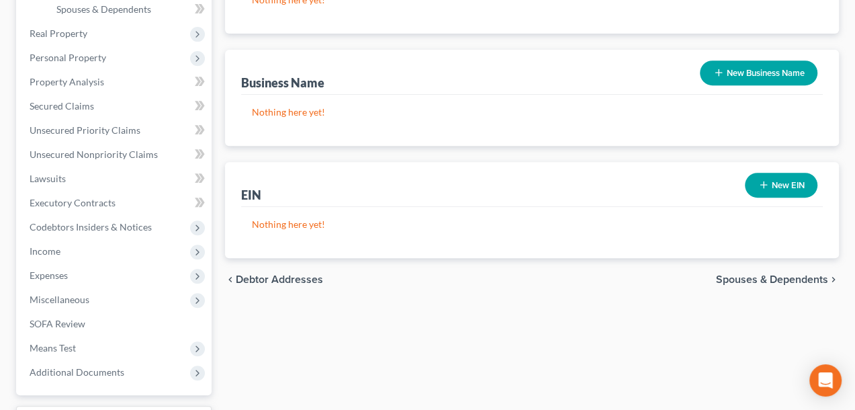
click at [765, 275] on span "Spouses & Dependents" at bounding box center [772, 279] width 112 height 11
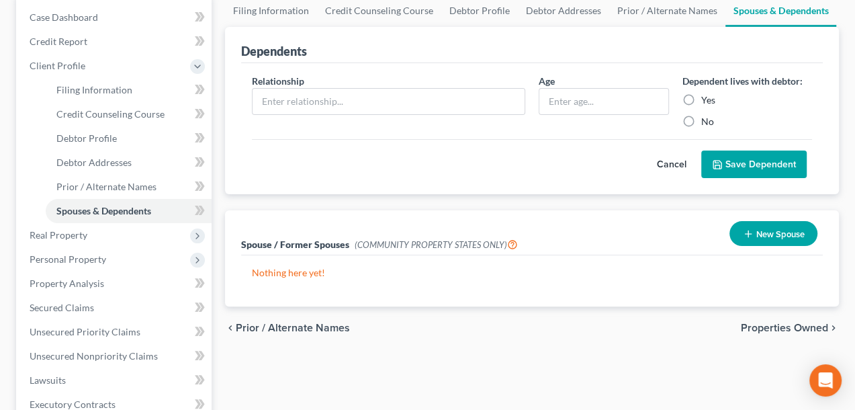
scroll to position [202, 0]
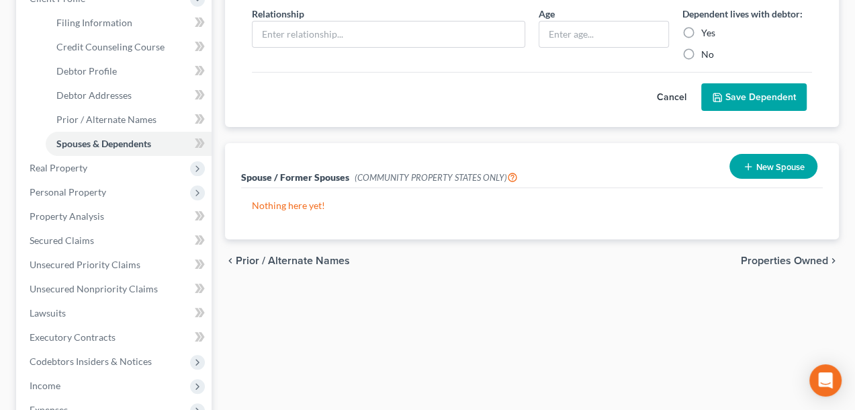
click at [767, 256] on span "Properties Owned" at bounding box center [784, 260] width 87 height 11
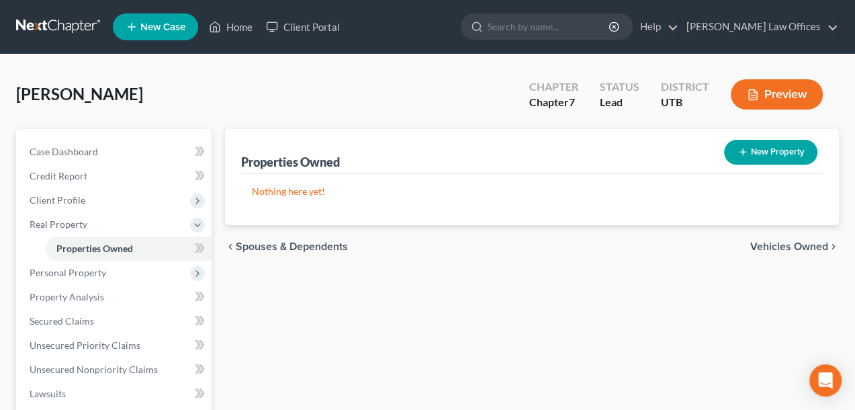
click at [777, 248] on span "Vehicles Owned" at bounding box center [790, 246] width 78 height 11
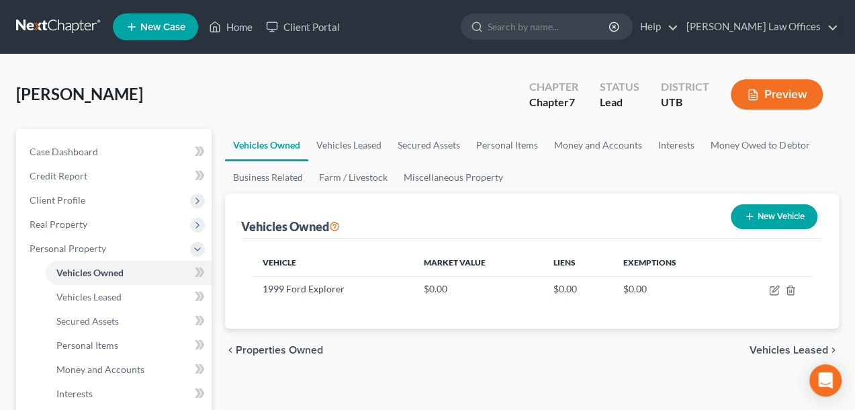
click at [801, 347] on span "Vehicles Leased" at bounding box center [789, 350] width 79 height 11
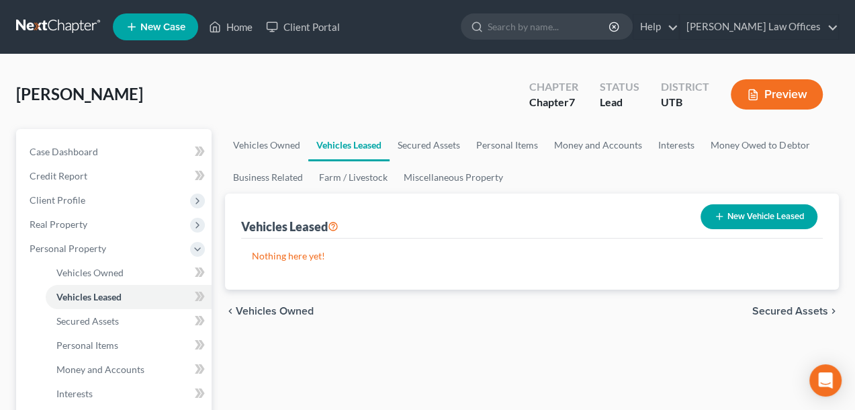
click at [819, 309] on span "Secured Assets" at bounding box center [791, 311] width 76 height 11
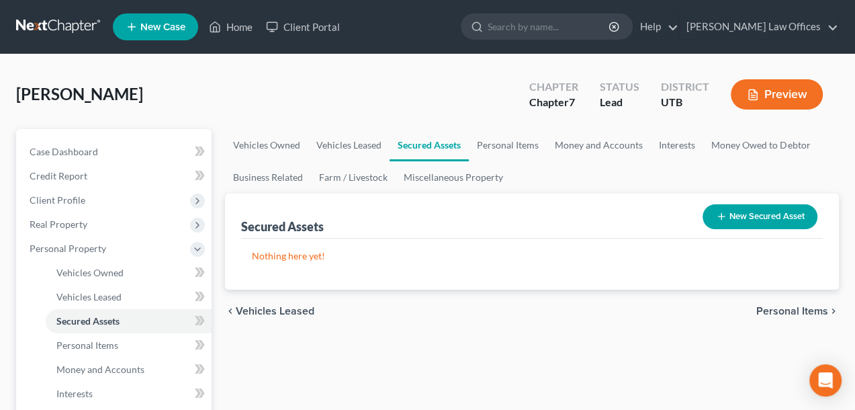
click at [817, 310] on span "Personal Items" at bounding box center [793, 311] width 72 height 11
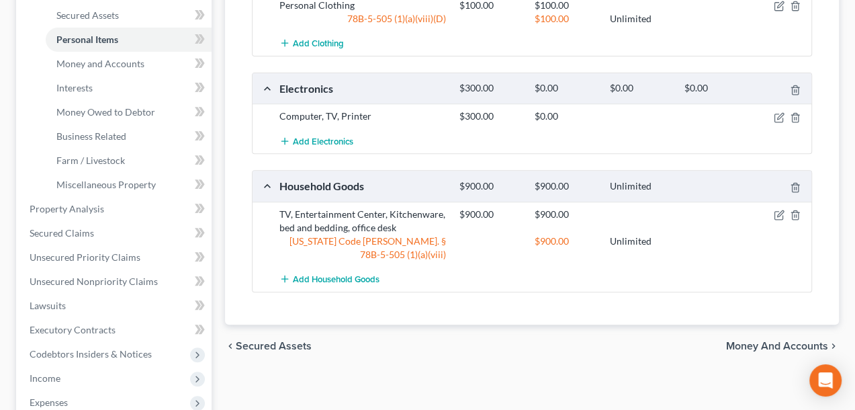
scroll to position [336, 0]
